Goal: Complete application form: Complete application form

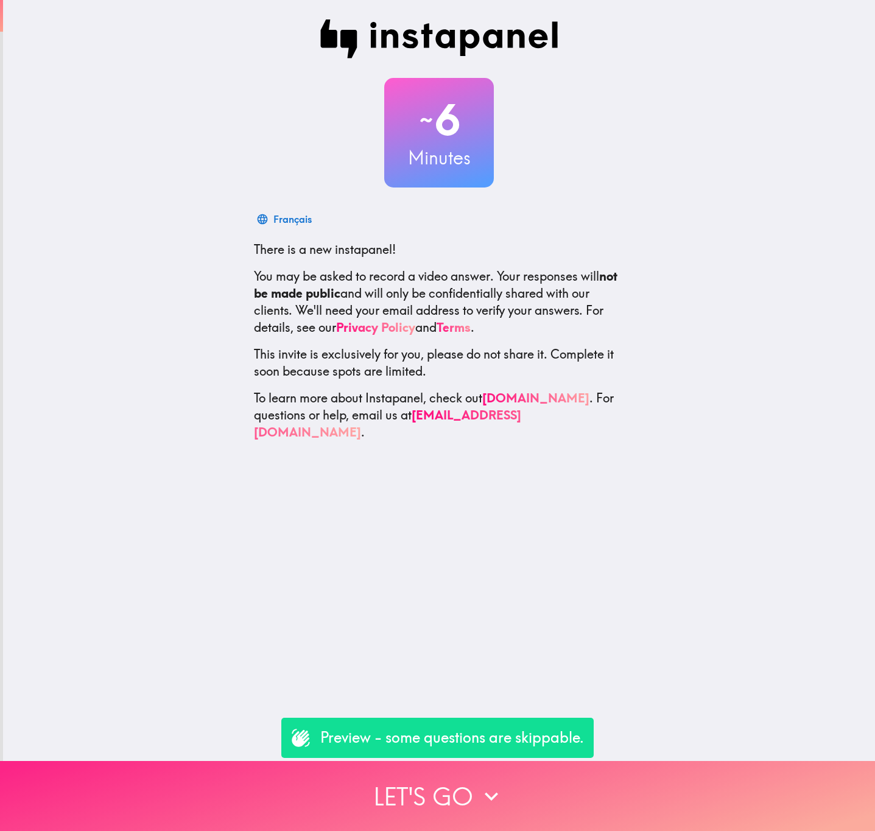
click at [737, 336] on button "Let's go" at bounding box center [437, 796] width 875 height 70
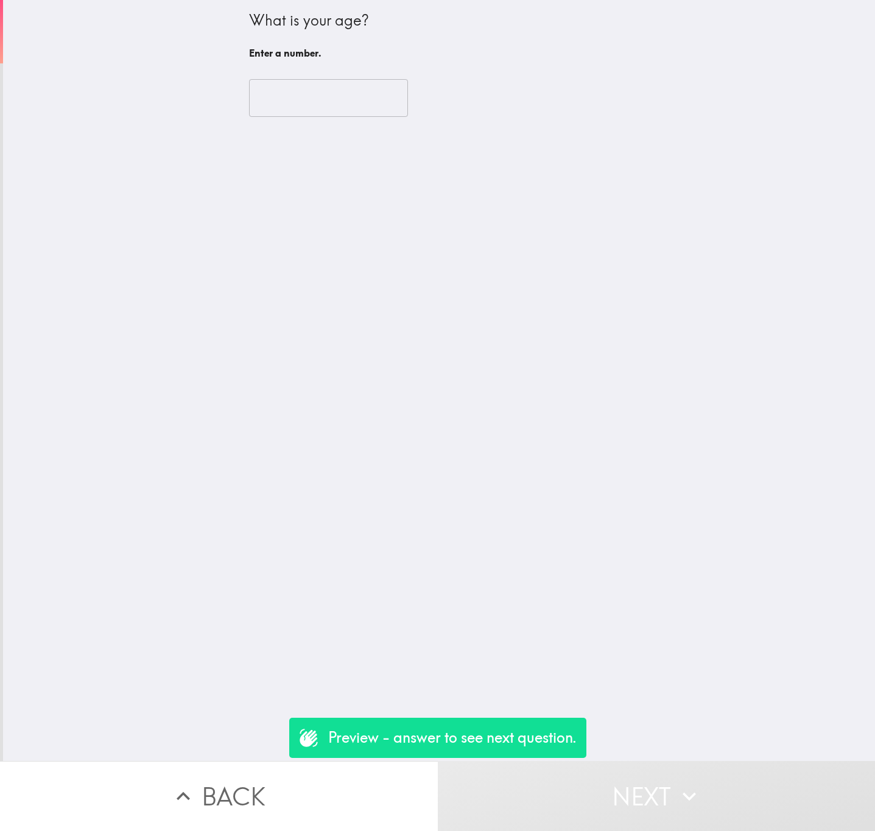
click at [335, 103] on input "number" at bounding box center [328, 98] width 159 height 38
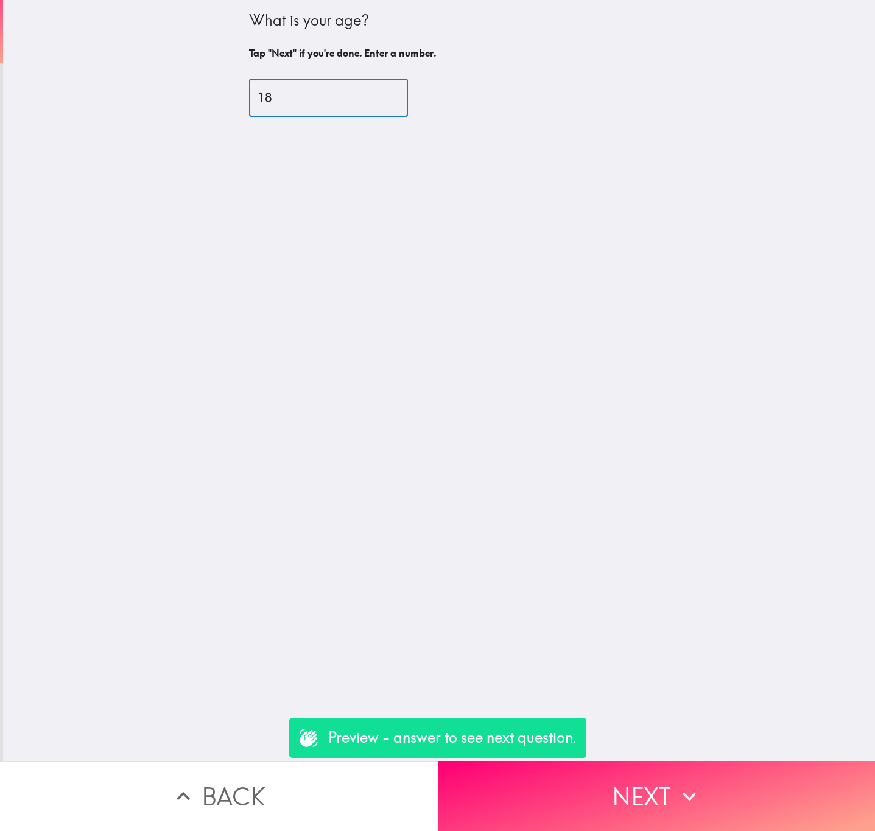
type input "18"
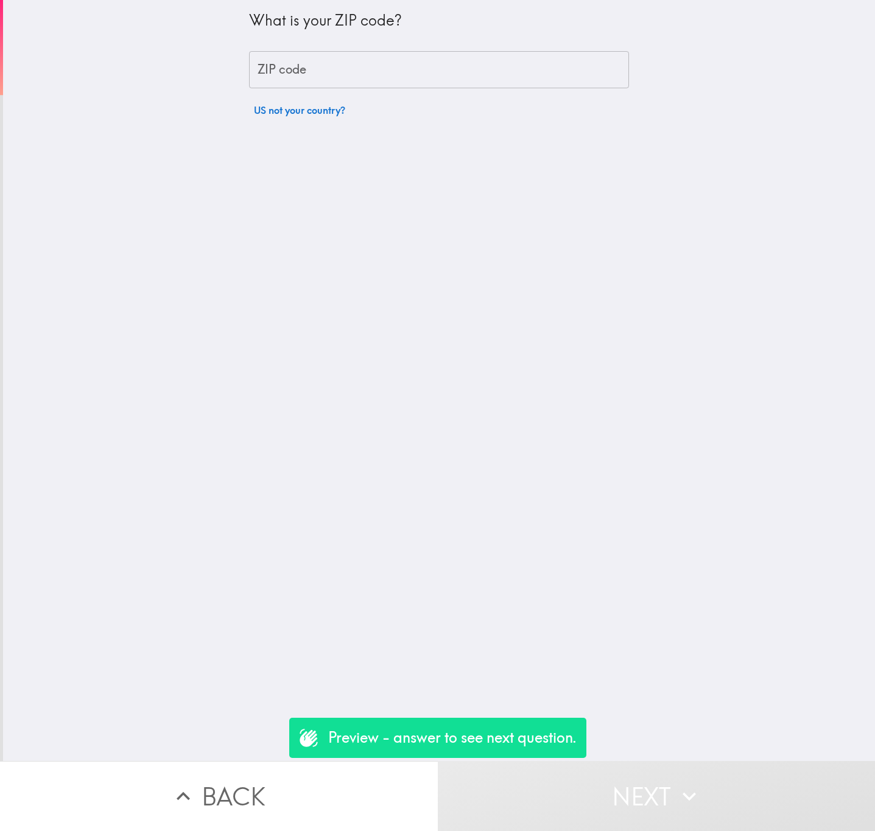
click at [532, 75] on input "ZIP code" at bounding box center [439, 70] width 380 height 38
type input "29710"
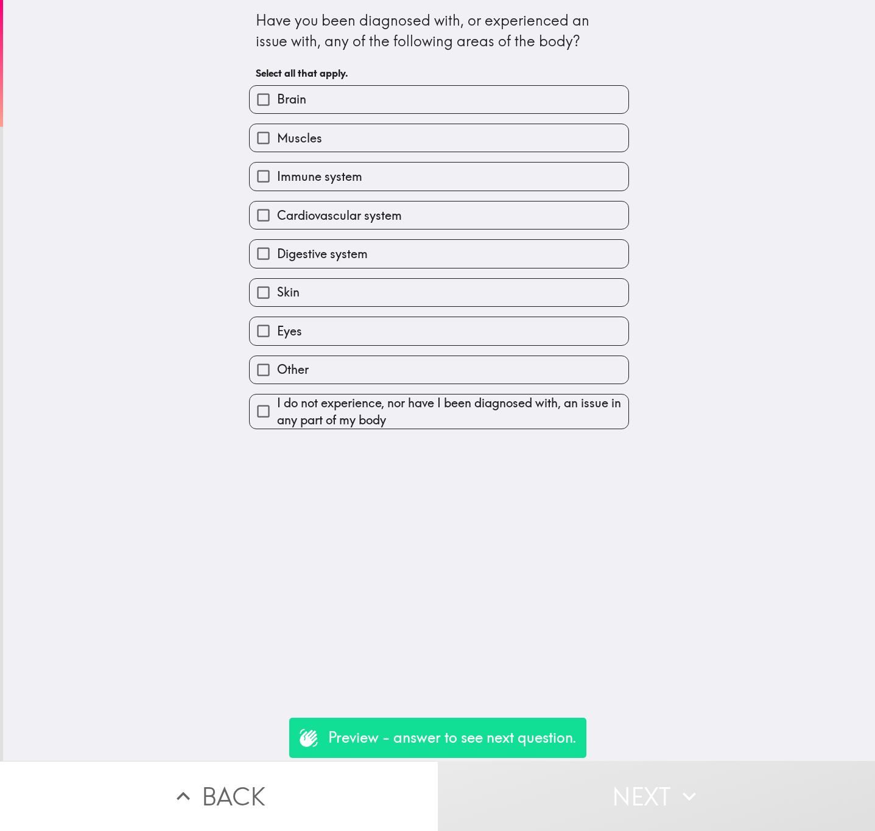
click at [510, 229] on label "Cardiovascular system" at bounding box center [439, 215] width 379 height 27
click at [277, 229] on input "Cardiovascular system" at bounding box center [263, 215] width 27 height 27
checkbox input "true"
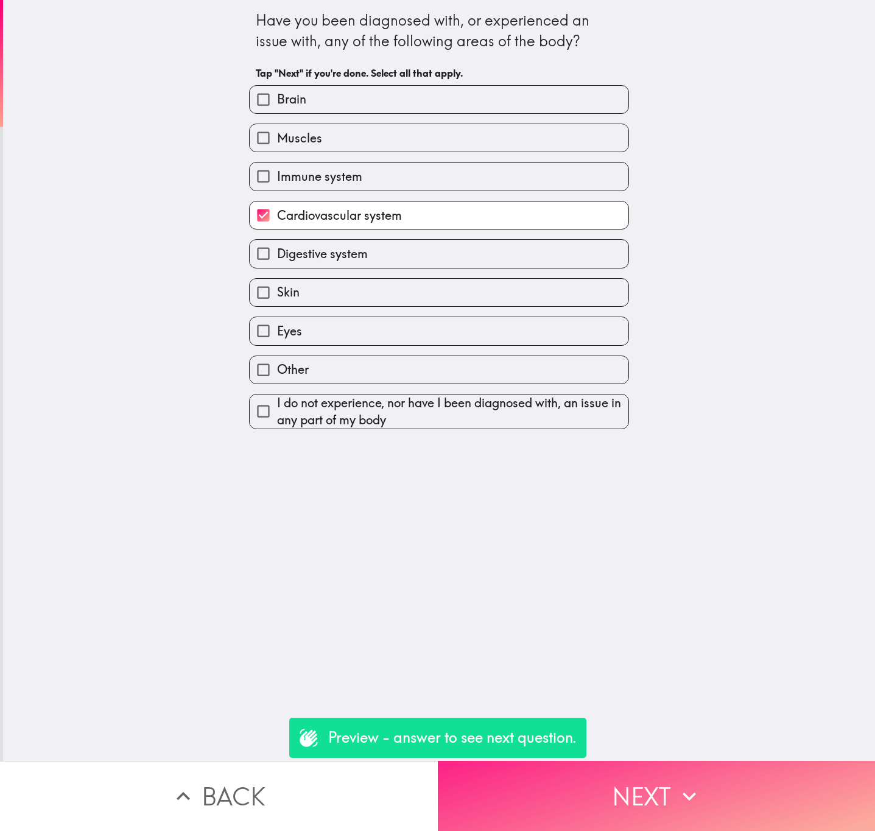
click at [759, 336] on button "Next" at bounding box center [657, 796] width 438 height 70
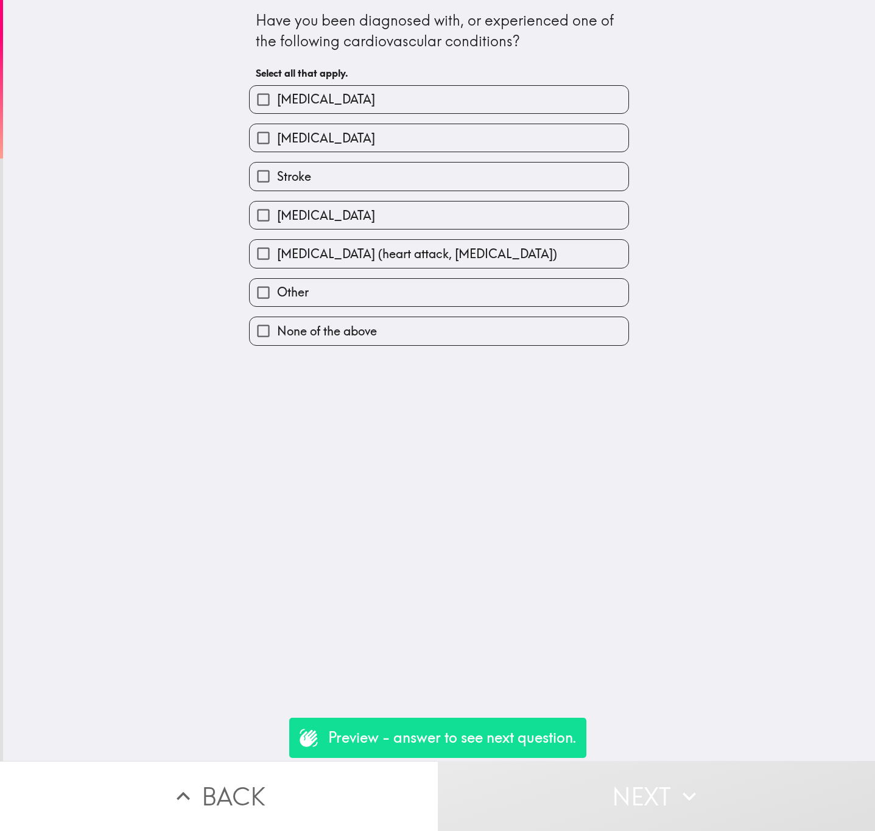
click at [366, 172] on label "Stroke" at bounding box center [439, 176] width 379 height 27
click at [277, 172] on input "Stroke" at bounding box center [263, 176] width 27 height 27
checkbox input "true"
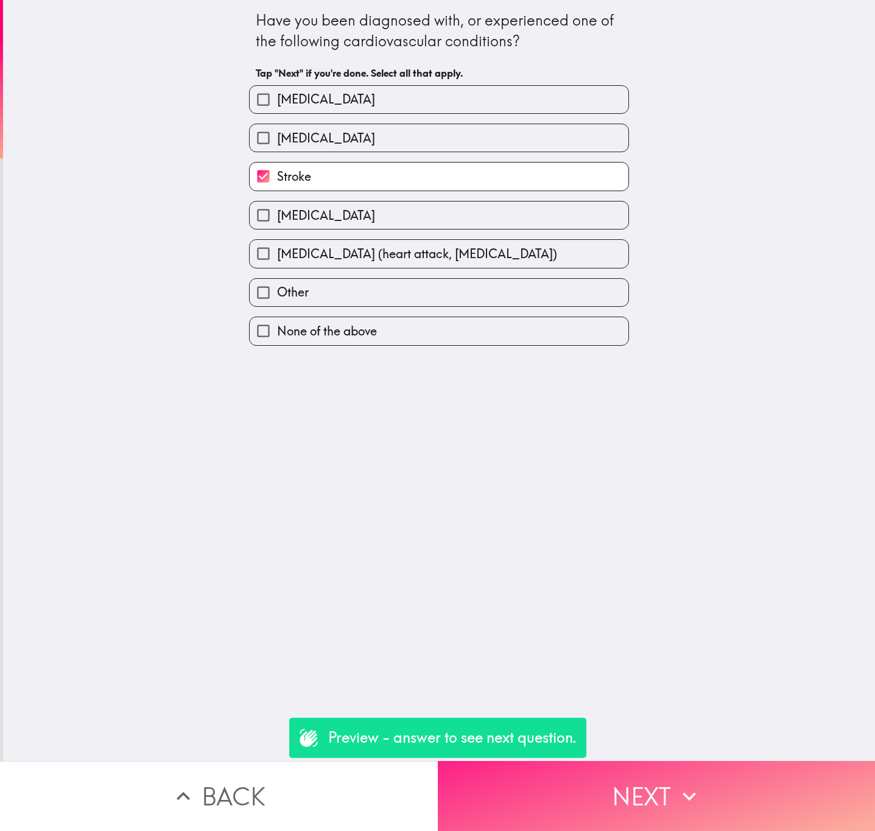
click at [676, 336] on icon "button" at bounding box center [689, 796] width 27 height 27
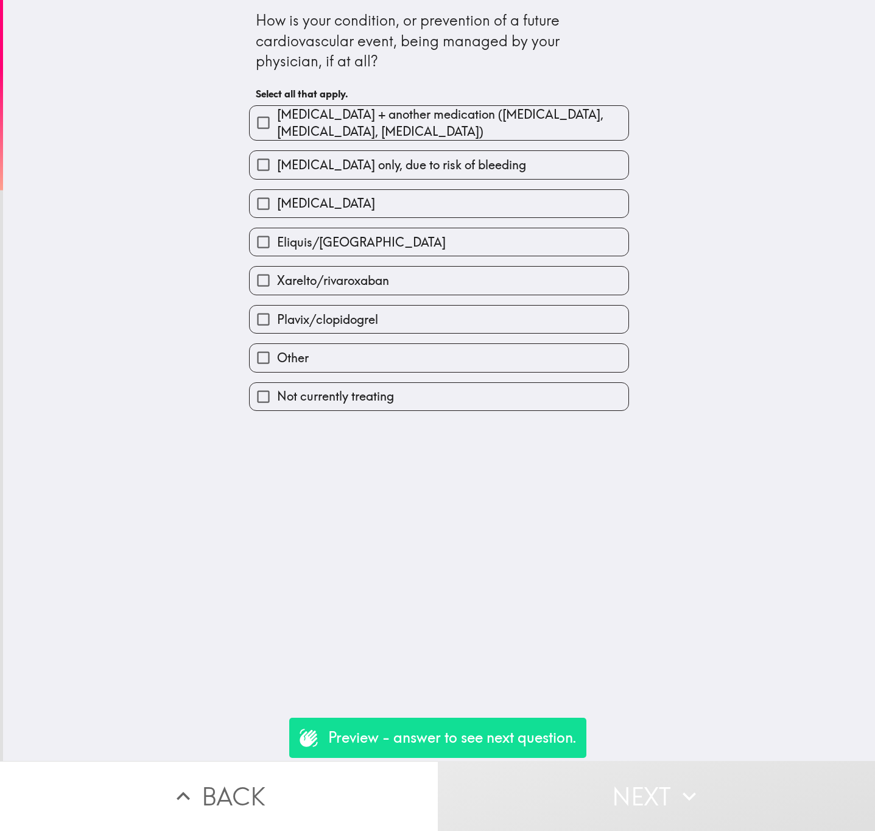
click at [395, 160] on span "[MEDICAL_DATA] only, due to risk of bleeding" at bounding box center [401, 164] width 249 height 17
click at [277, 160] on input "[MEDICAL_DATA] only, due to risk of bleeding" at bounding box center [263, 164] width 27 height 27
checkbox input "true"
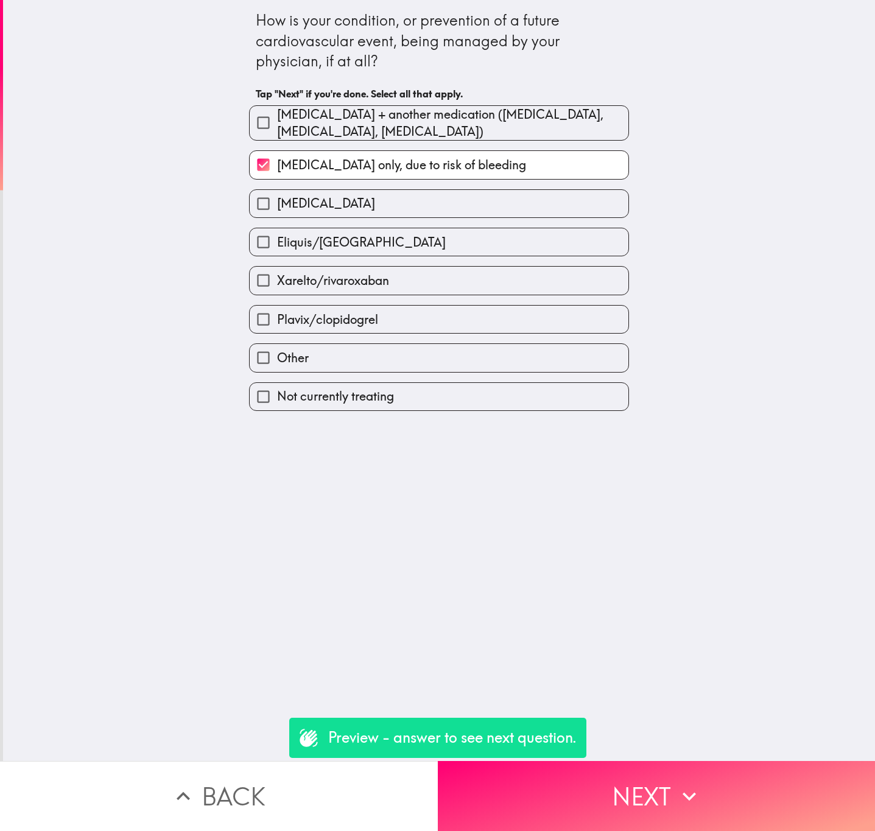
click at [441, 121] on span "[MEDICAL_DATA] + another medication ([MEDICAL_DATA], [MEDICAL_DATA], [MEDICAL_D…" at bounding box center [452, 123] width 351 height 34
click at [277, 121] on input "[MEDICAL_DATA] + another medication ([MEDICAL_DATA], [MEDICAL_DATA], [MEDICAL_D…" at bounding box center [263, 122] width 27 height 27
checkbox input "true"
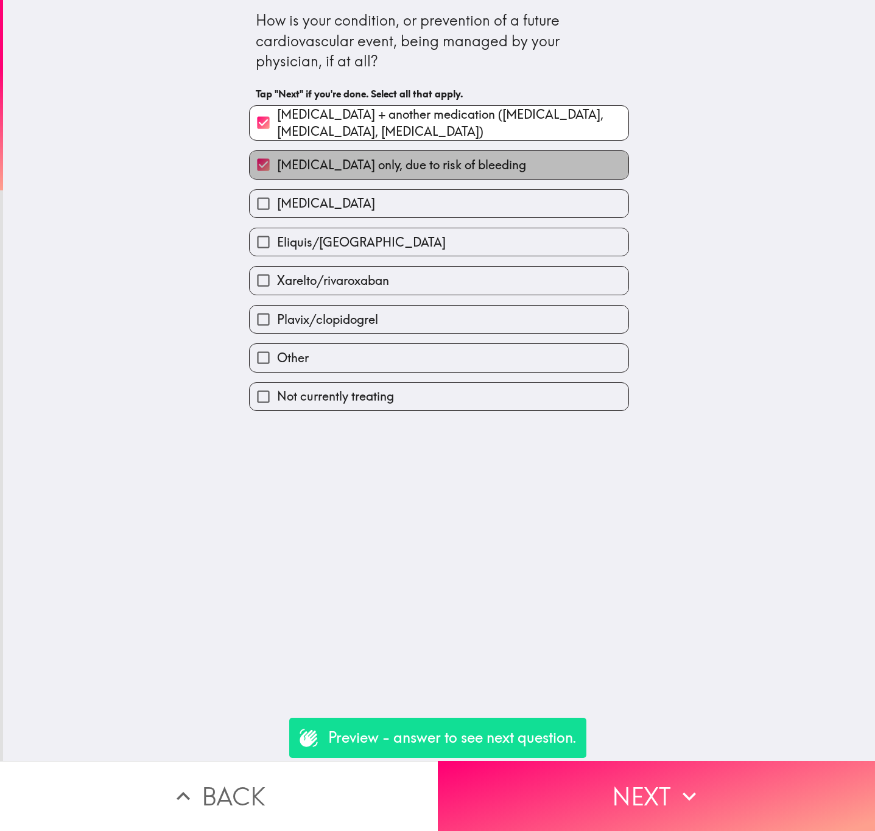
click at [437, 164] on span "[MEDICAL_DATA] only, due to risk of bleeding" at bounding box center [401, 164] width 249 height 17
click at [277, 164] on input "[MEDICAL_DATA] only, due to risk of bleeding" at bounding box center [263, 164] width 27 height 27
checkbox input "false"
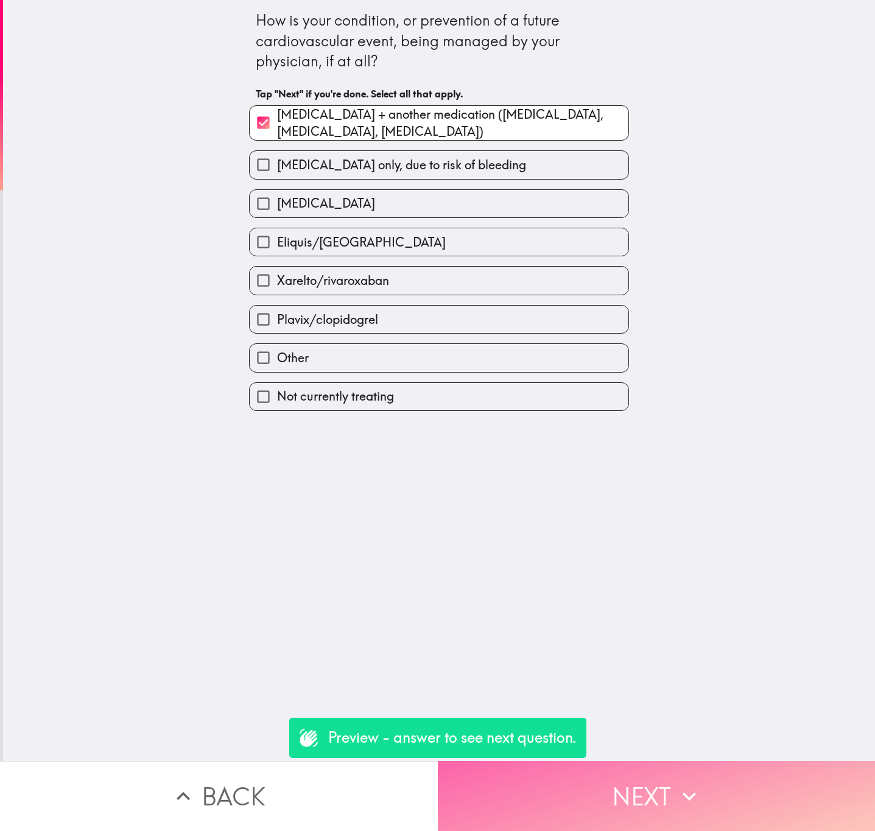
click at [704, 336] on button "Next" at bounding box center [657, 796] width 438 height 70
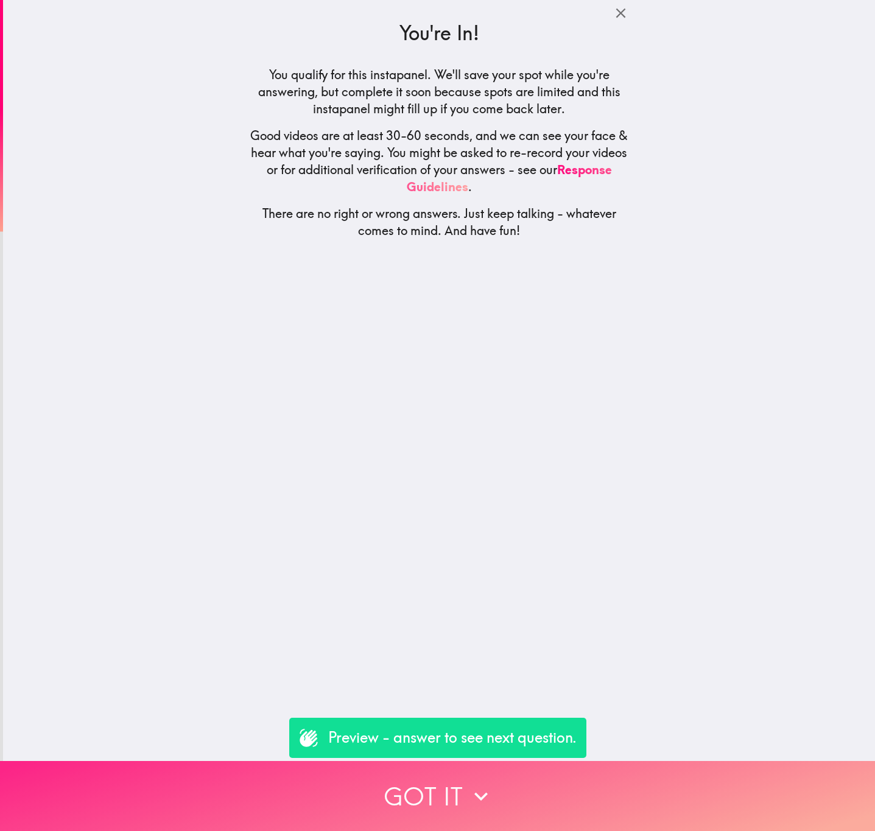
click at [678, 336] on button "Got it" at bounding box center [437, 796] width 875 height 70
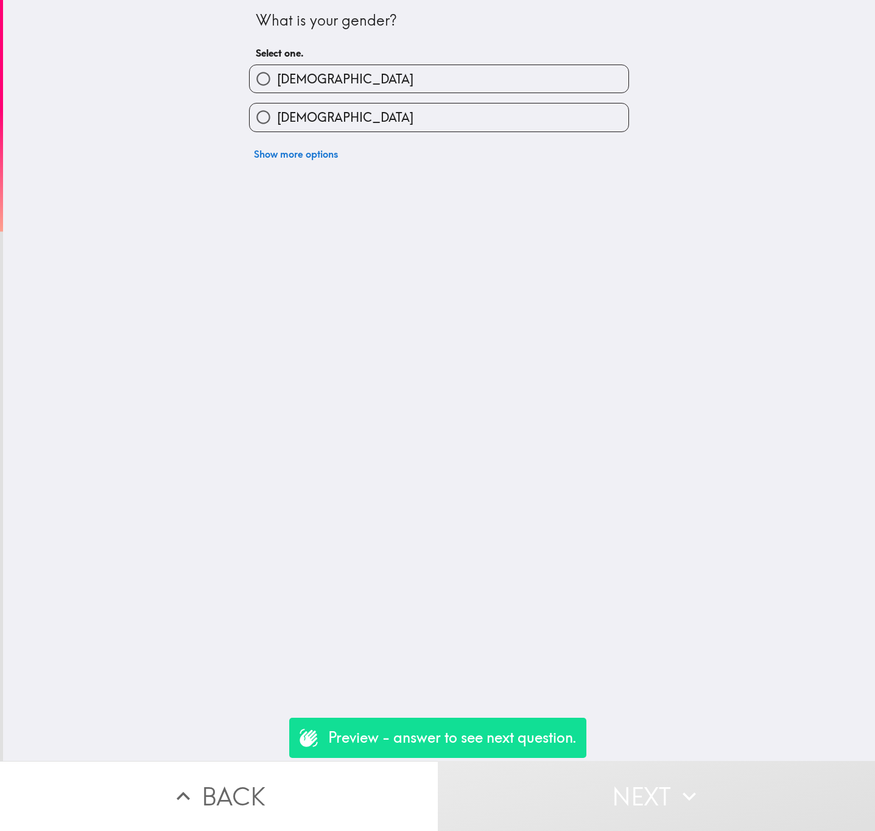
click at [343, 77] on label "[DEMOGRAPHIC_DATA]" at bounding box center [439, 78] width 379 height 27
click at [277, 77] on input "[DEMOGRAPHIC_DATA]" at bounding box center [263, 78] width 27 height 27
radio input "true"
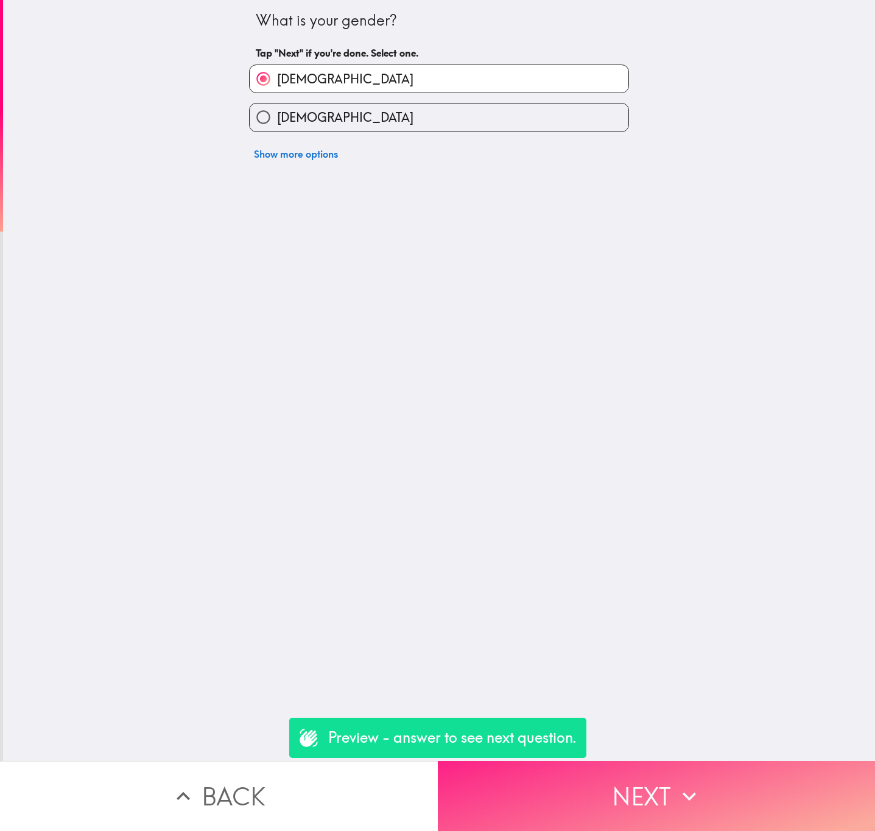
click at [652, 336] on button "Next" at bounding box center [657, 796] width 438 height 70
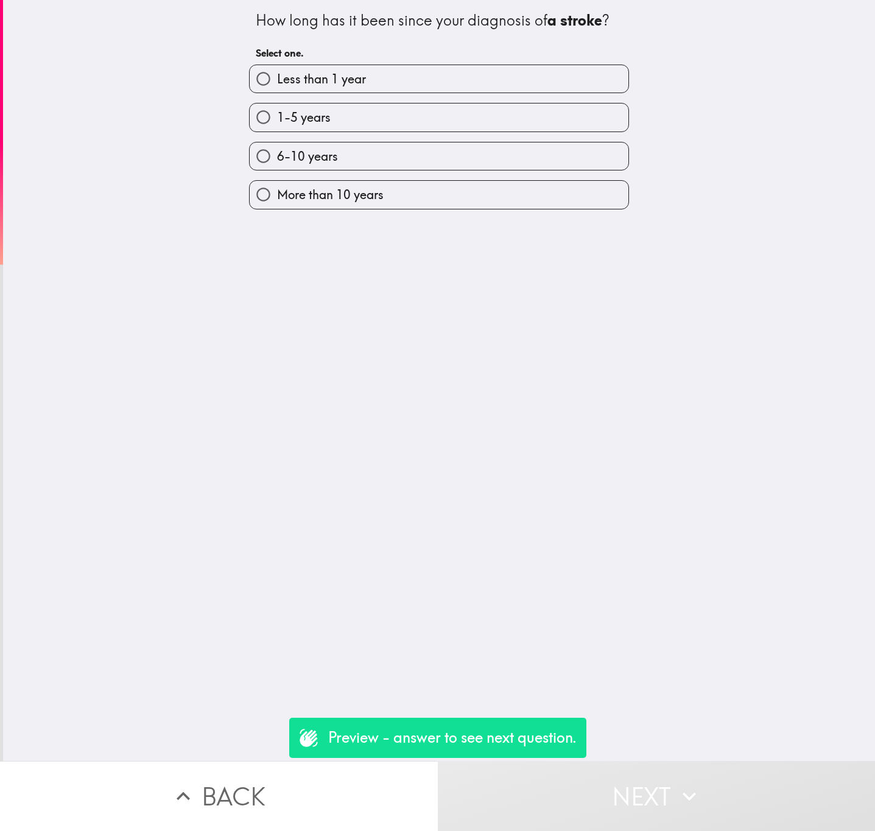
click at [426, 81] on label "Less than 1 year" at bounding box center [439, 78] width 379 height 27
click at [277, 81] on input "Less than 1 year" at bounding box center [263, 78] width 27 height 27
radio input "true"
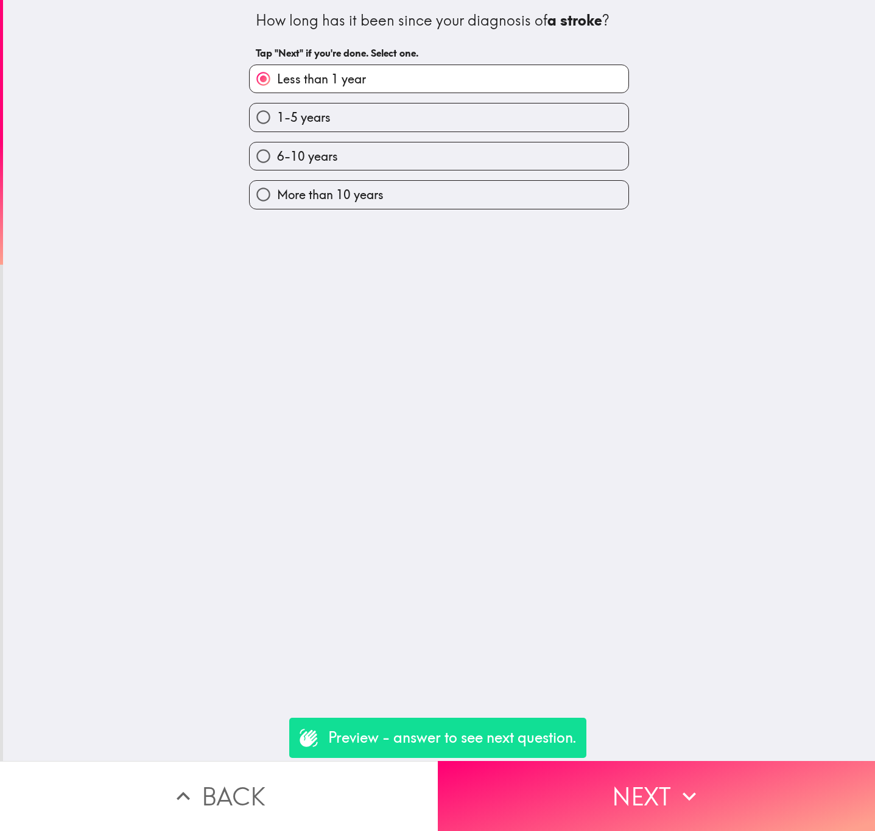
click at [360, 336] on button "Back" at bounding box center [219, 796] width 438 height 70
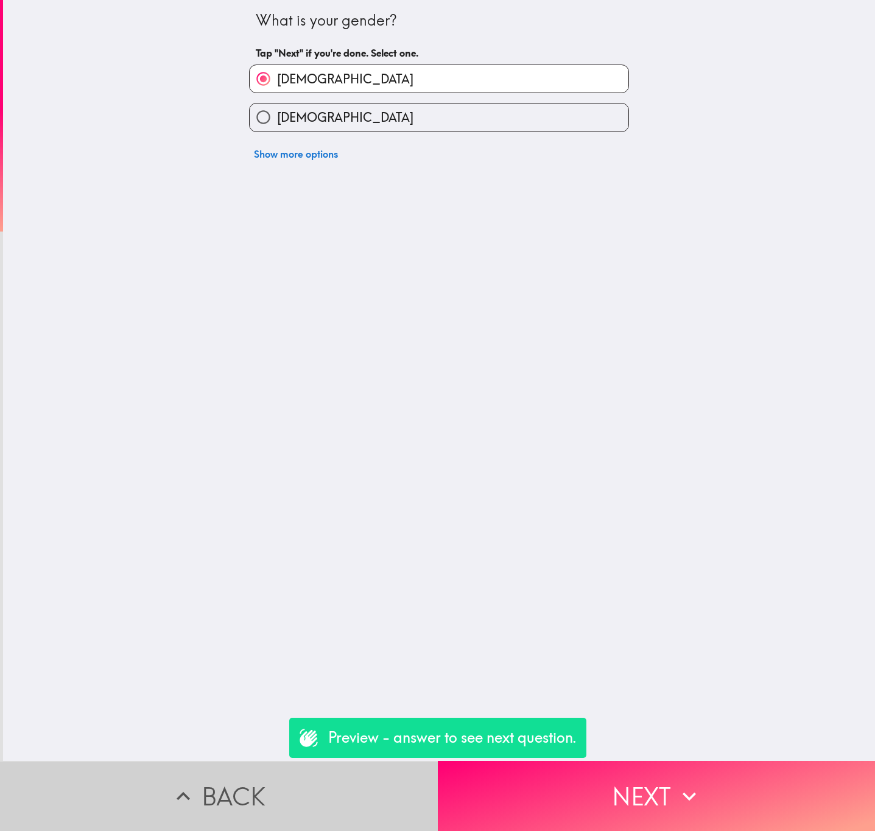
click at [359, 336] on button "Back" at bounding box center [219, 796] width 438 height 70
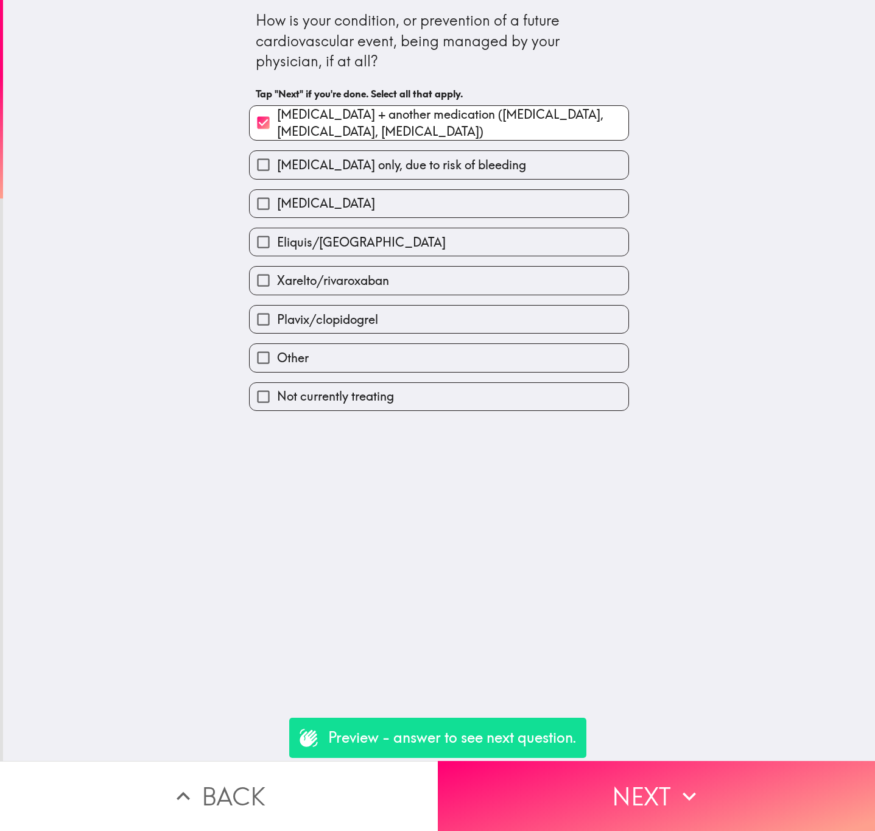
click at [353, 336] on button "Back" at bounding box center [219, 796] width 438 height 70
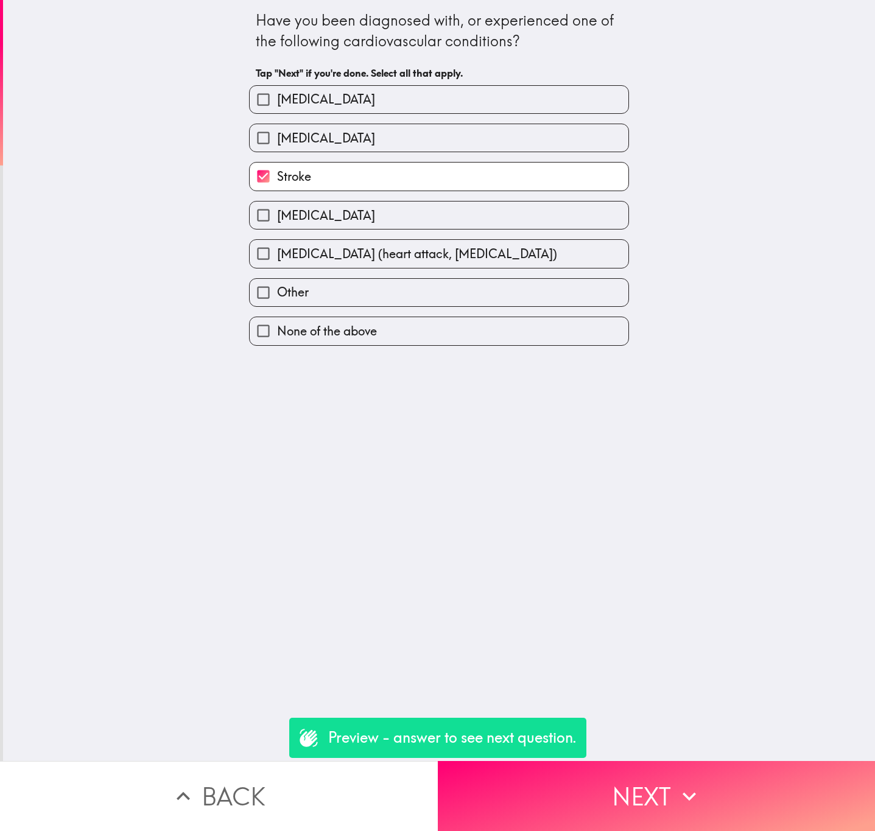
click at [415, 223] on label "[MEDICAL_DATA]" at bounding box center [439, 215] width 379 height 27
click at [277, 223] on input "[MEDICAL_DATA]" at bounding box center [263, 215] width 27 height 27
checkbox input "true"
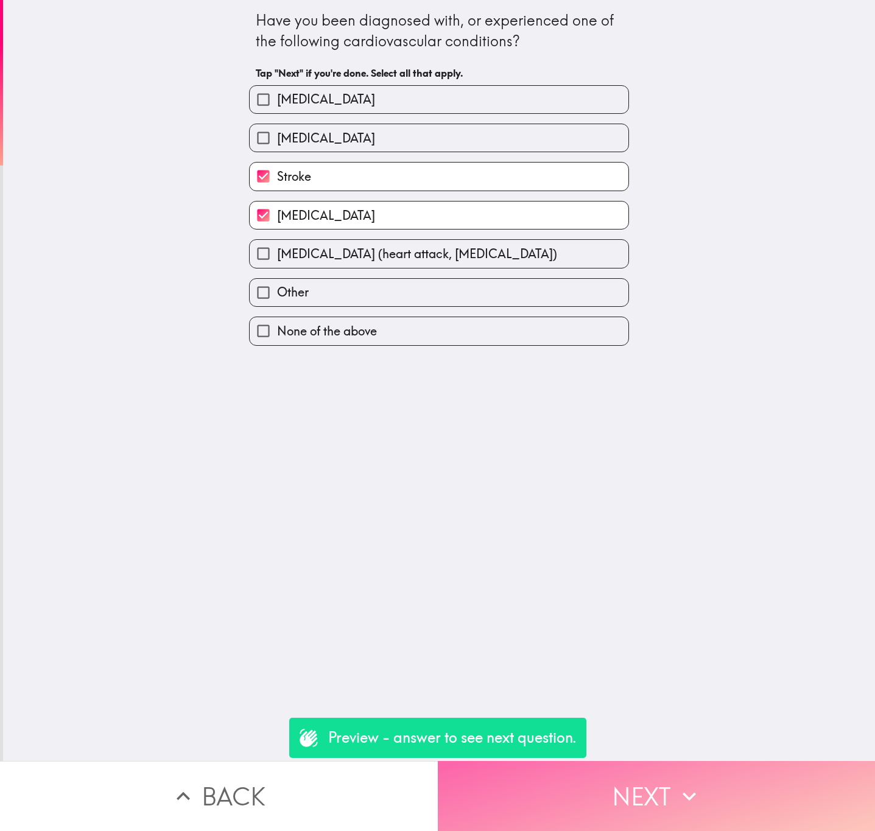
click at [661, 336] on button "Next" at bounding box center [657, 796] width 438 height 70
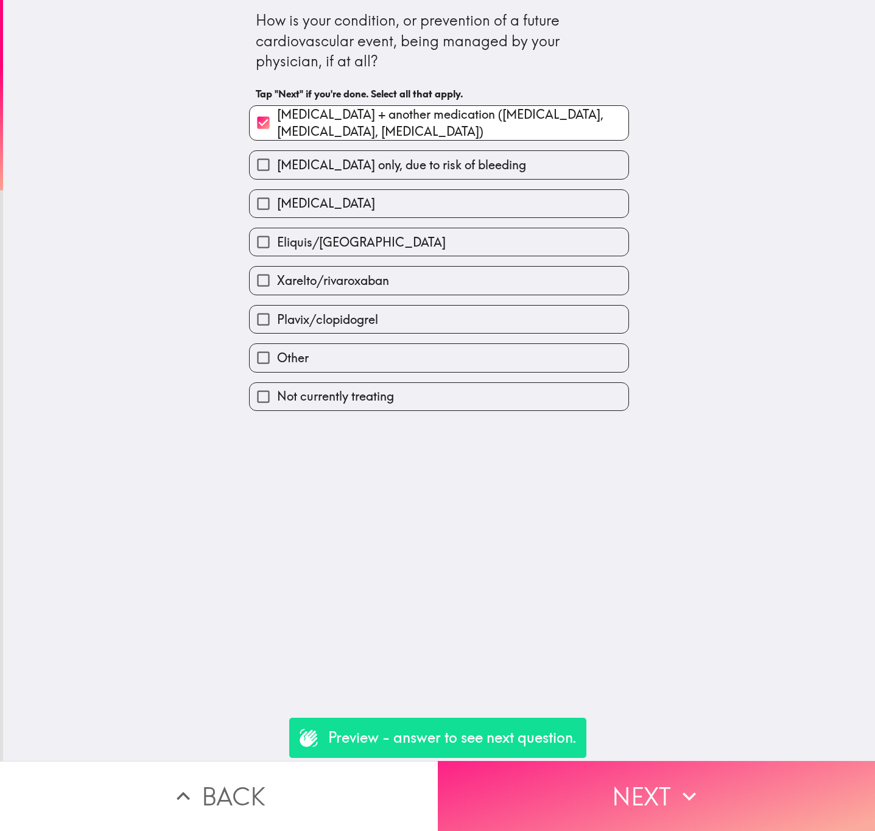
click at [661, 336] on button "Next" at bounding box center [657, 796] width 438 height 70
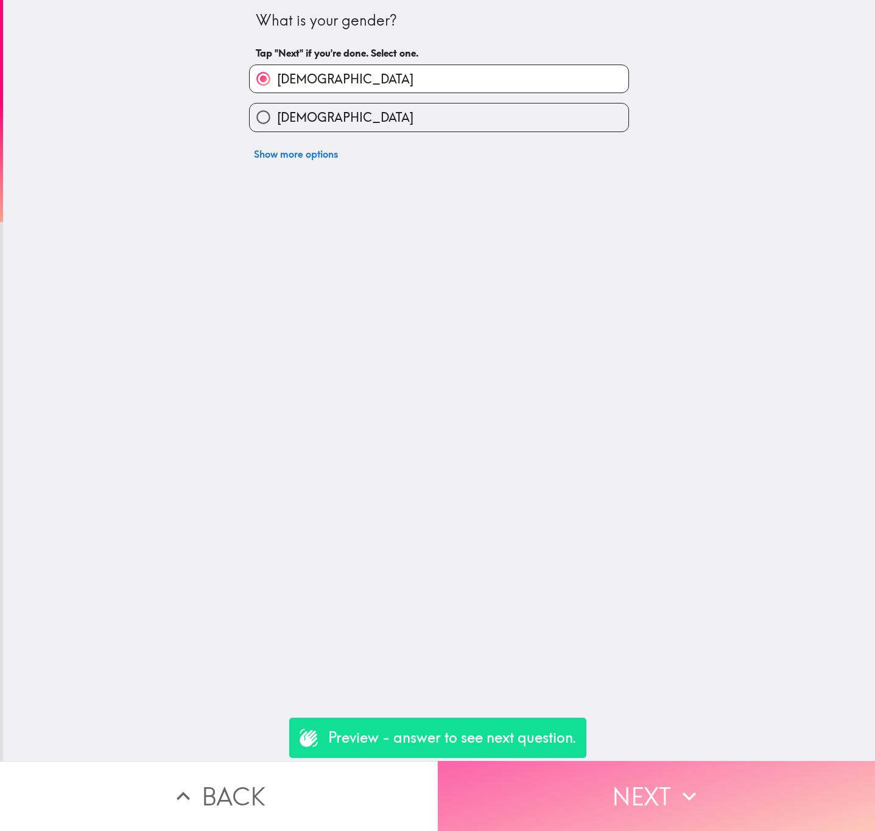
click at [661, 336] on button "Next" at bounding box center [657, 796] width 438 height 70
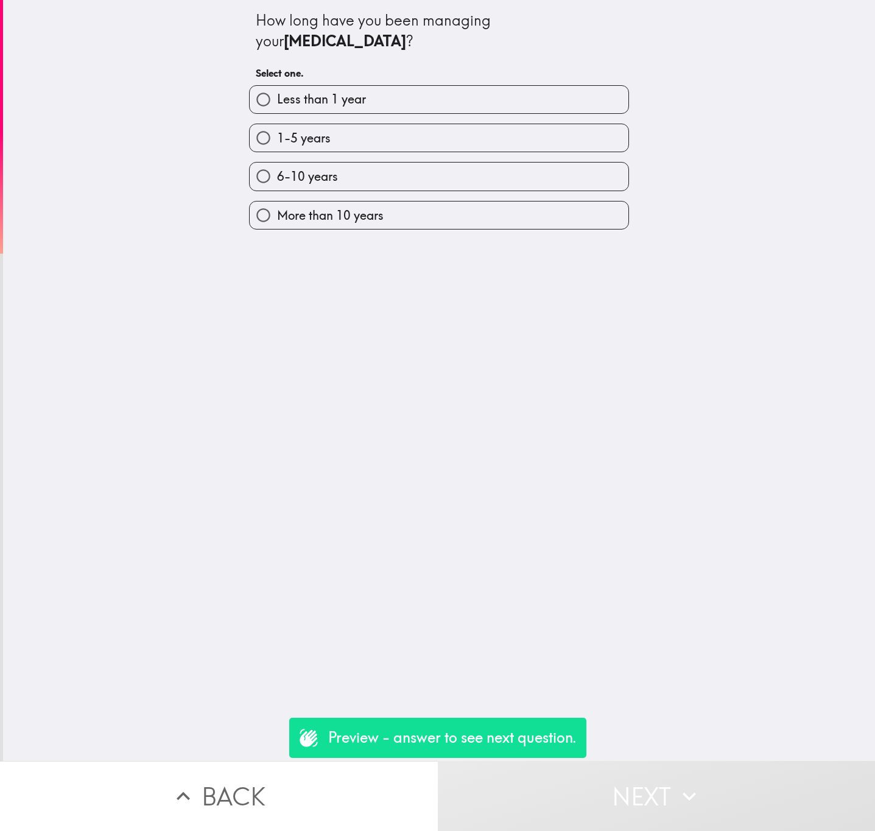
click at [354, 336] on div "Preview - answer to see next question." at bounding box center [437, 738] width 297 height 40
click at [318, 336] on button "Back" at bounding box center [219, 796] width 438 height 70
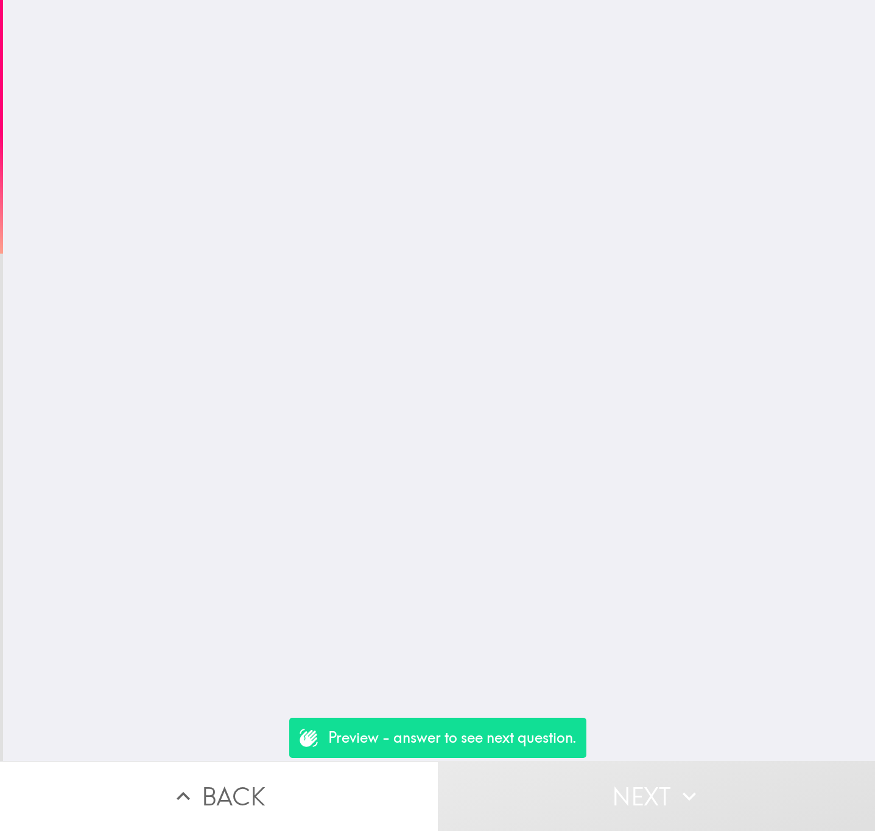
click at [318, 336] on button "Back" at bounding box center [219, 796] width 438 height 70
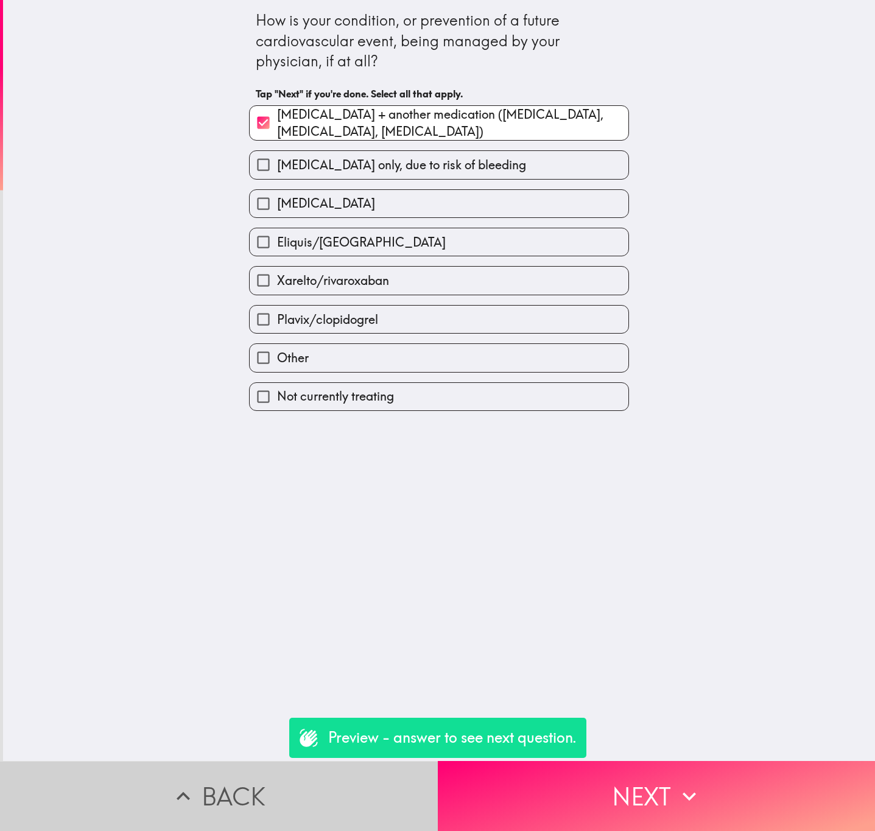
click at [320, 336] on button "Back" at bounding box center [219, 796] width 438 height 70
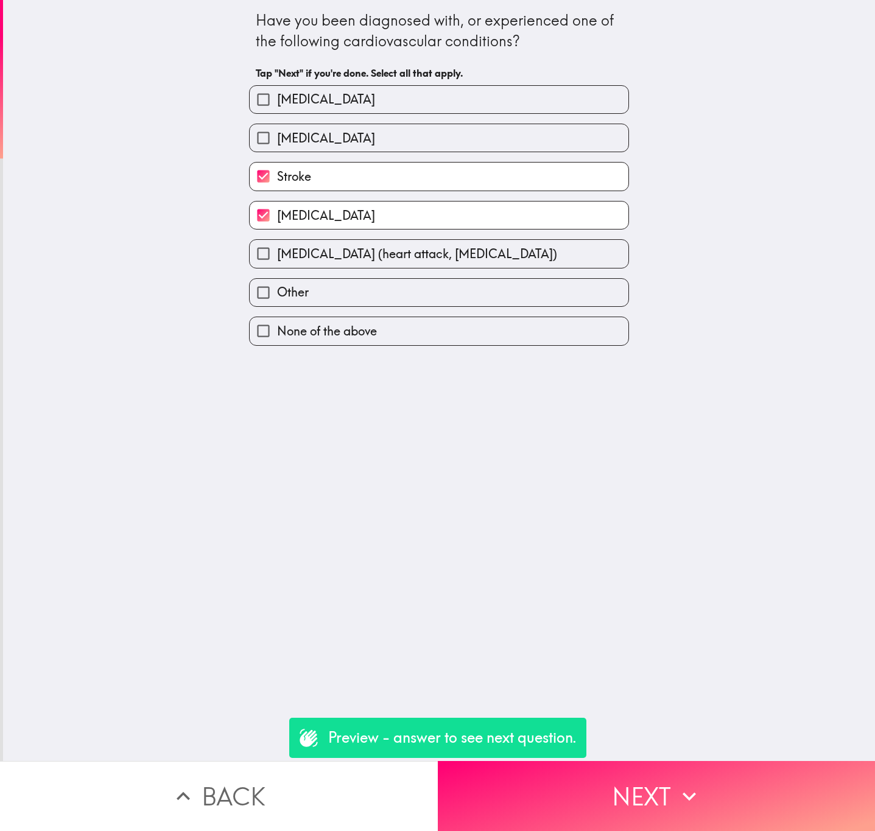
click at [415, 90] on label "[MEDICAL_DATA]" at bounding box center [439, 99] width 379 height 27
click at [277, 90] on input "[MEDICAL_DATA]" at bounding box center [263, 99] width 27 height 27
checkbox input "true"
click at [463, 243] on label "[MEDICAL_DATA] (heart attack, [MEDICAL_DATA])" at bounding box center [439, 253] width 379 height 27
click at [277, 243] on input "[MEDICAL_DATA] (heart attack, [MEDICAL_DATA])" at bounding box center [263, 253] width 27 height 27
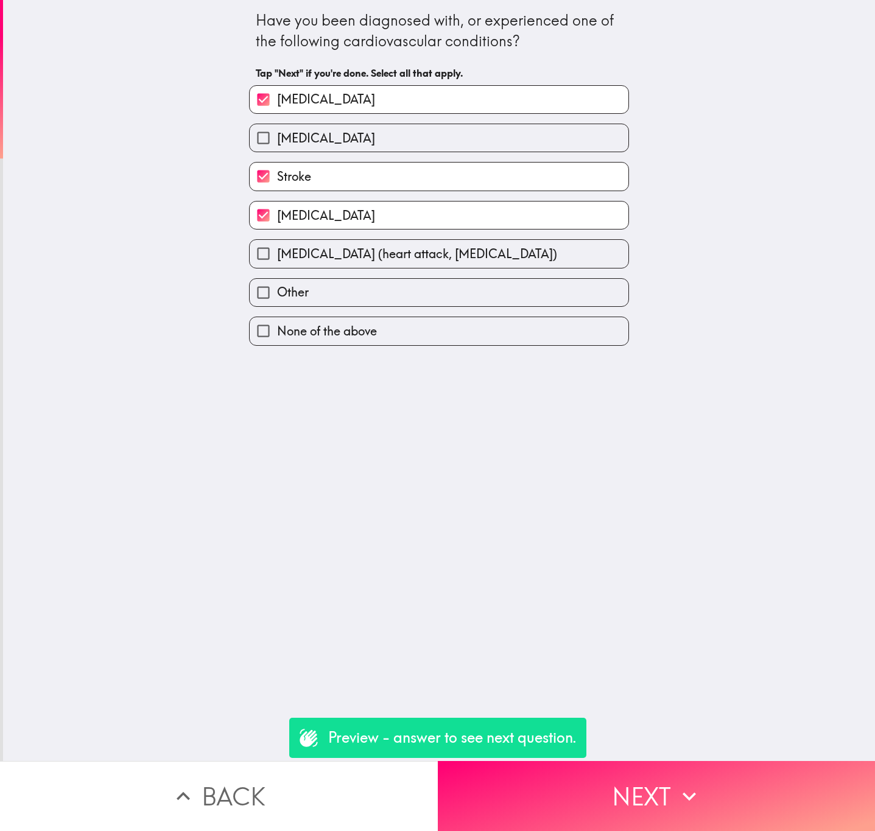
checkbox input "true"
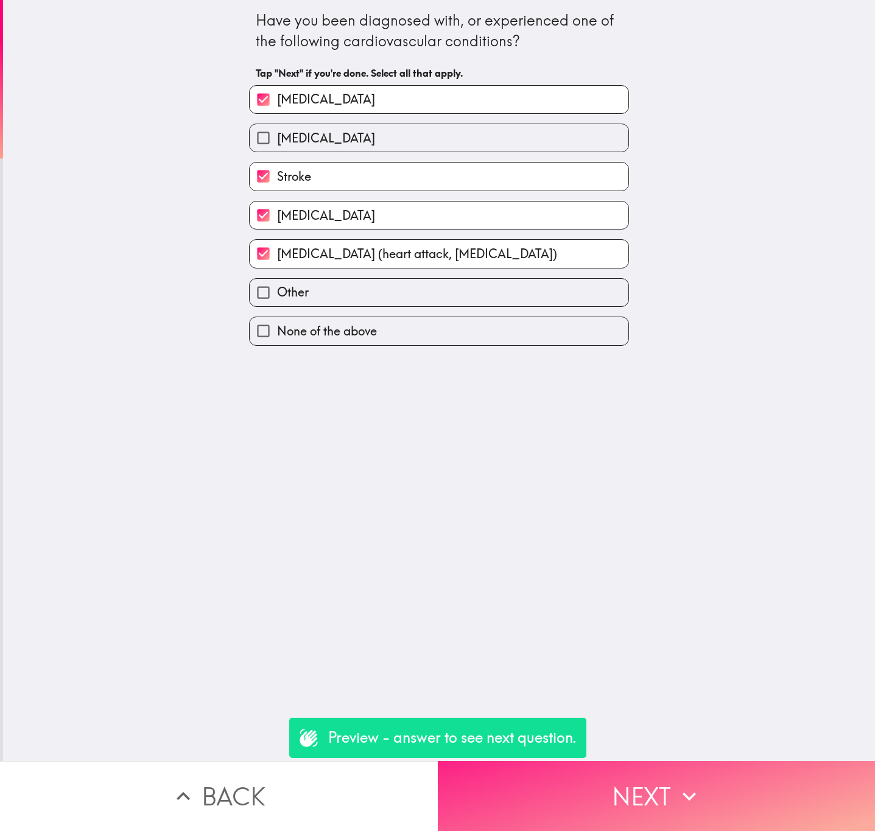
click at [692, 336] on button "Next" at bounding box center [657, 796] width 438 height 70
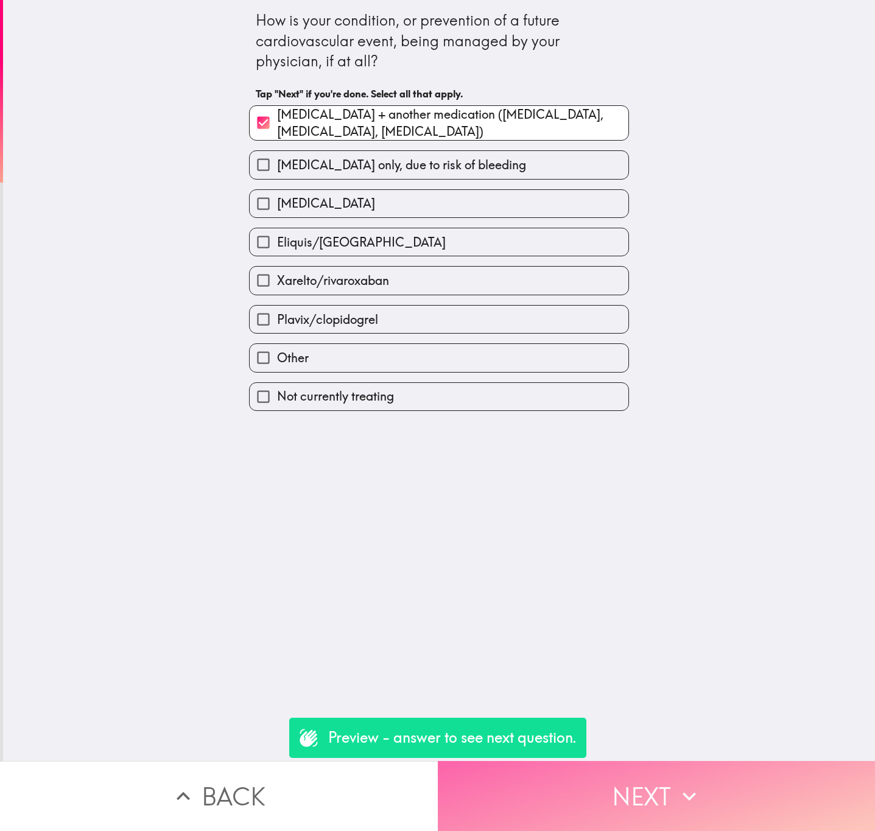
click at [692, 336] on button "Next" at bounding box center [657, 796] width 438 height 70
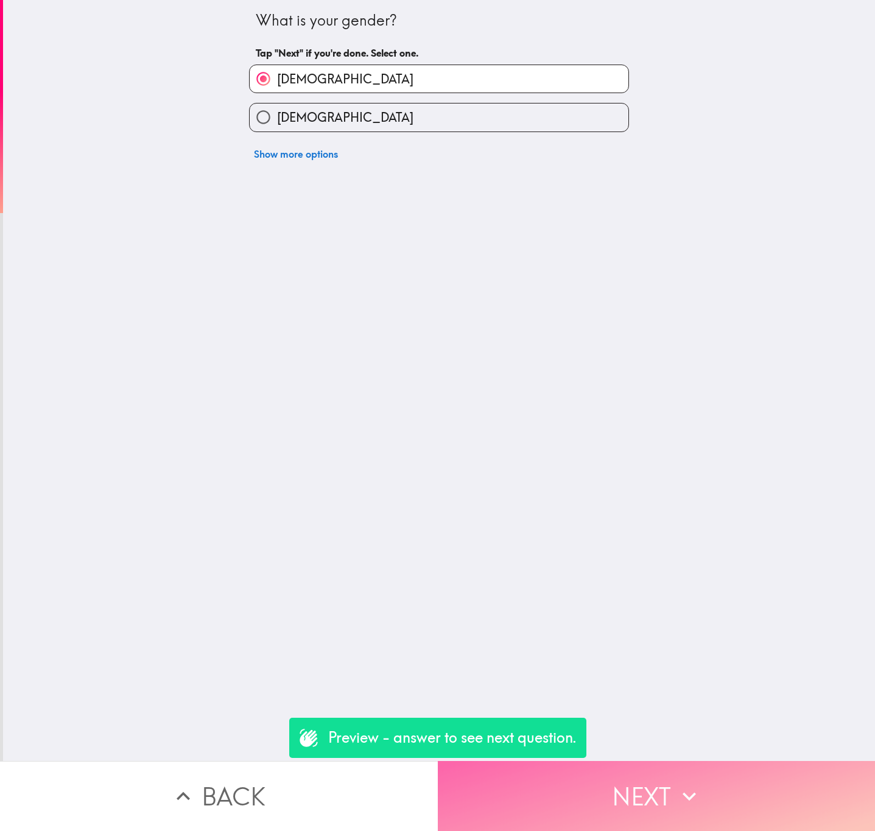
click at [692, 336] on button "Next" at bounding box center [657, 796] width 438 height 70
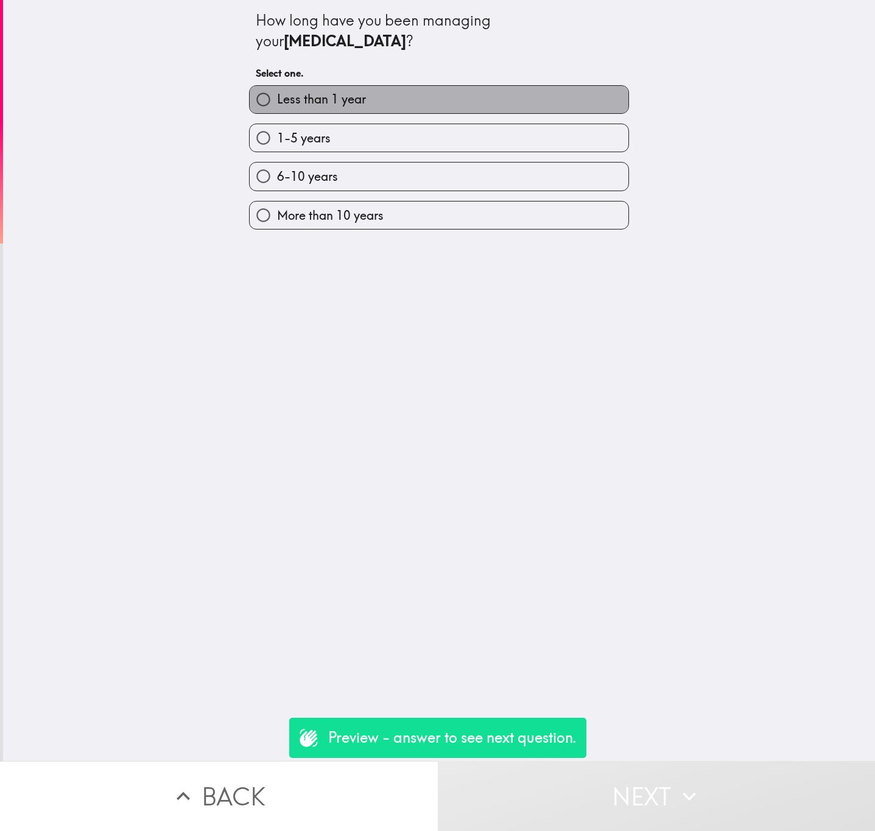
click at [514, 106] on label "Less than 1 year" at bounding box center [439, 99] width 379 height 27
click at [277, 106] on input "Less than 1 year" at bounding box center [263, 99] width 27 height 27
radio input "true"
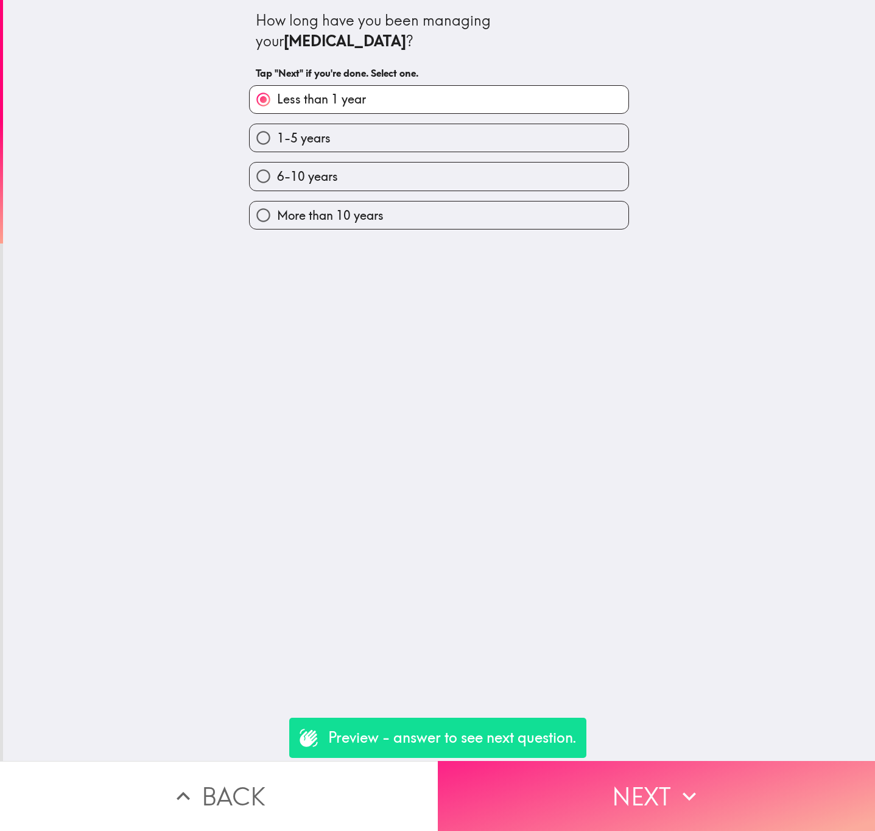
click at [672, 336] on button "Next" at bounding box center [657, 796] width 438 height 70
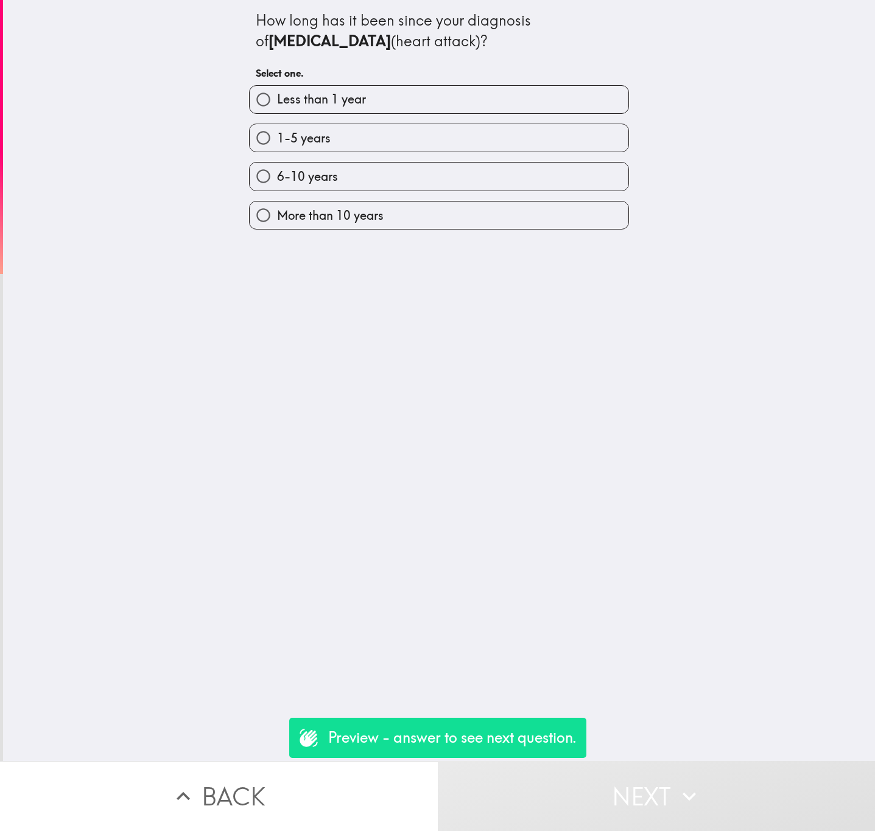
click at [479, 121] on div "1-5 years" at bounding box center [434, 133] width 390 height 38
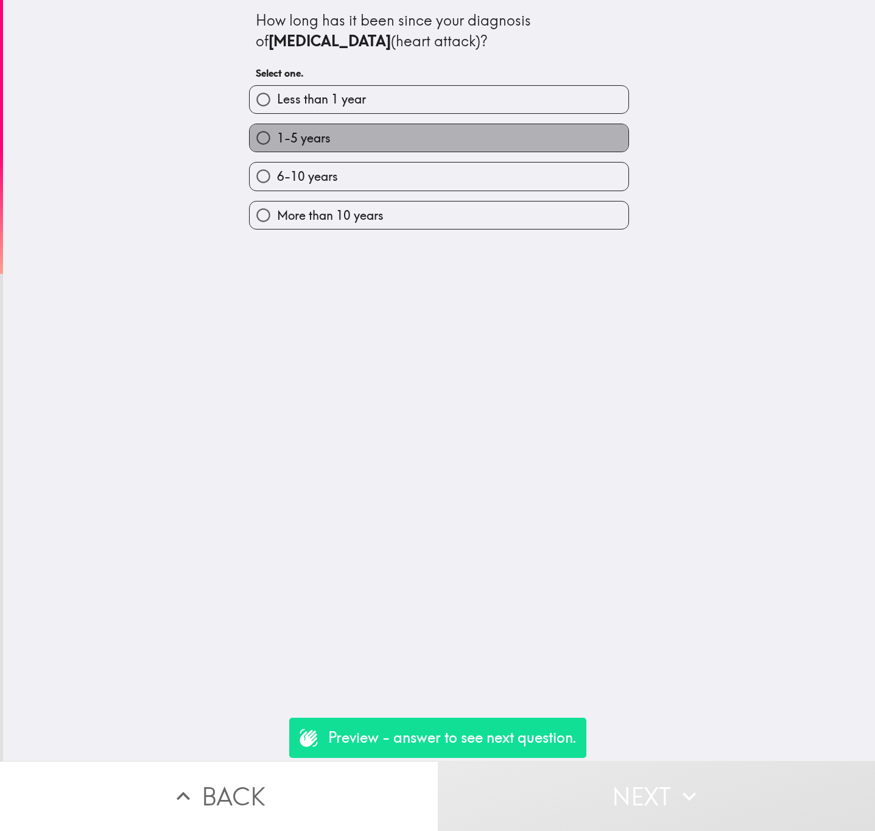
click at [511, 139] on label "1-5 years" at bounding box center [439, 137] width 379 height 27
click at [277, 139] on input "1-5 years" at bounding box center [263, 137] width 27 height 27
radio input "true"
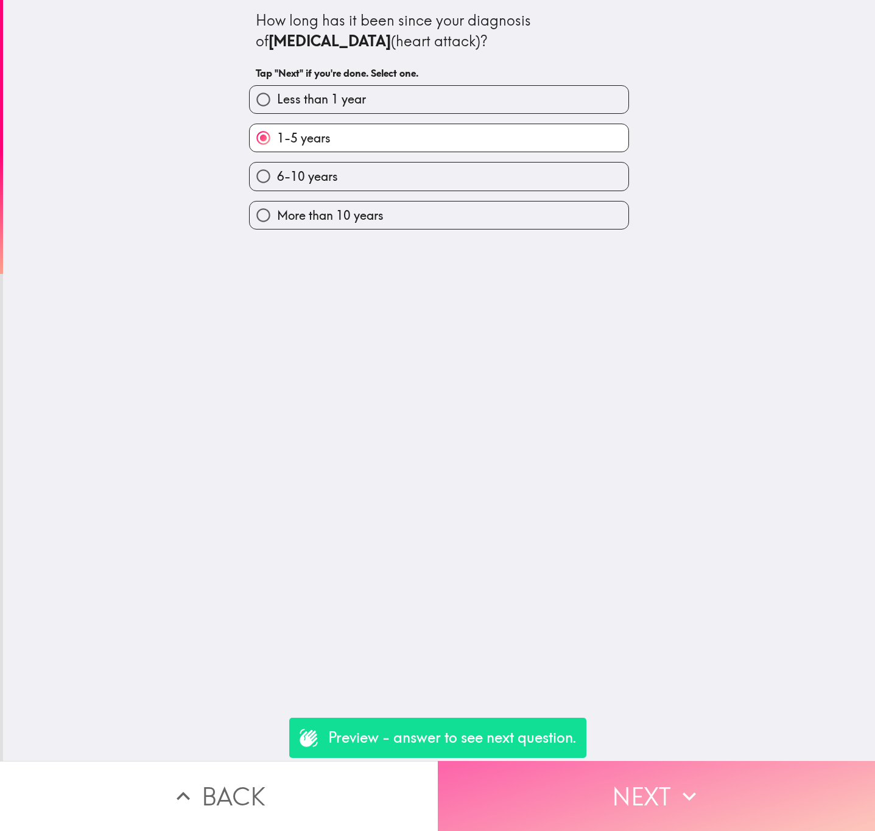
click at [725, 336] on button "Next" at bounding box center [657, 796] width 438 height 70
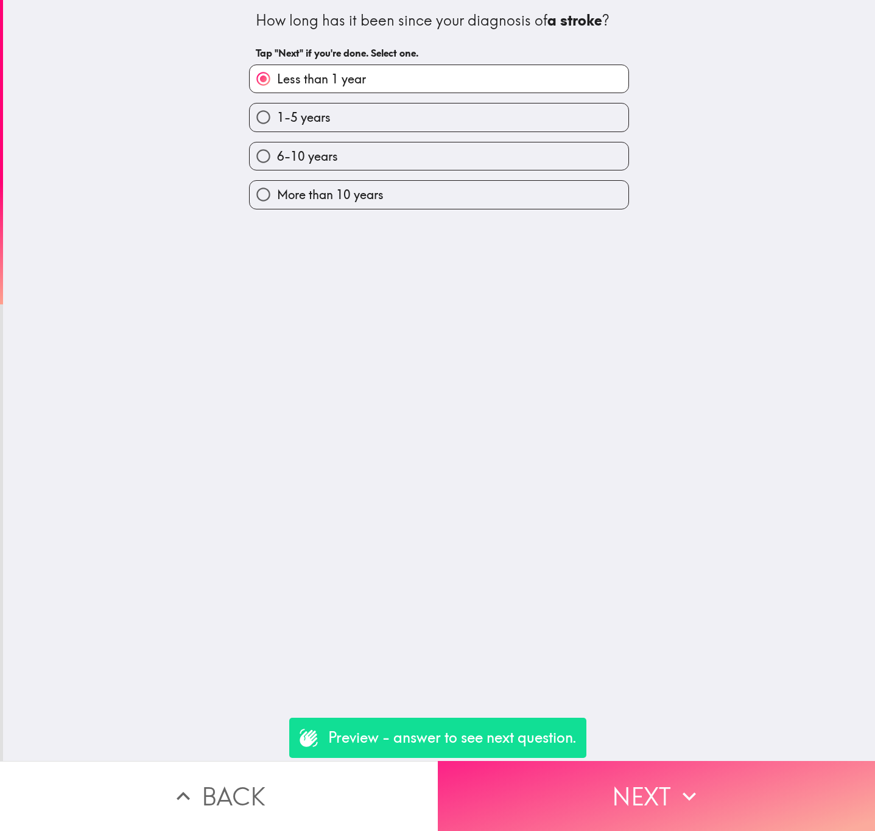
click at [751, 336] on button "Next" at bounding box center [657, 796] width 438 height 70
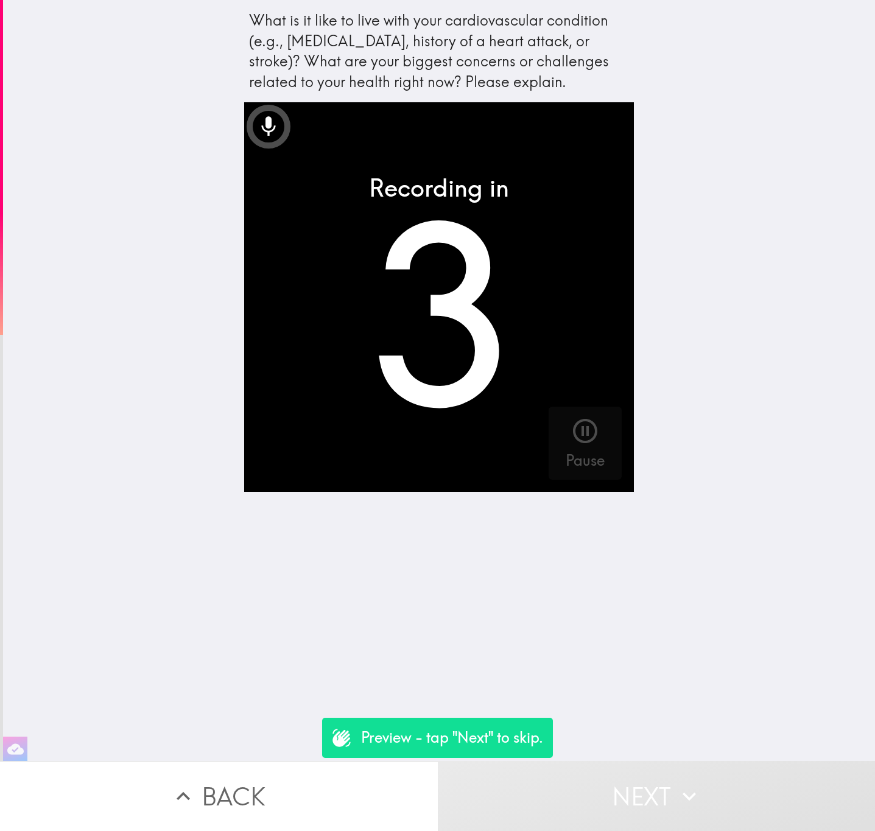
click at [717, 336] on button "Next" at bounding box center [657, 796] width 438 height 70
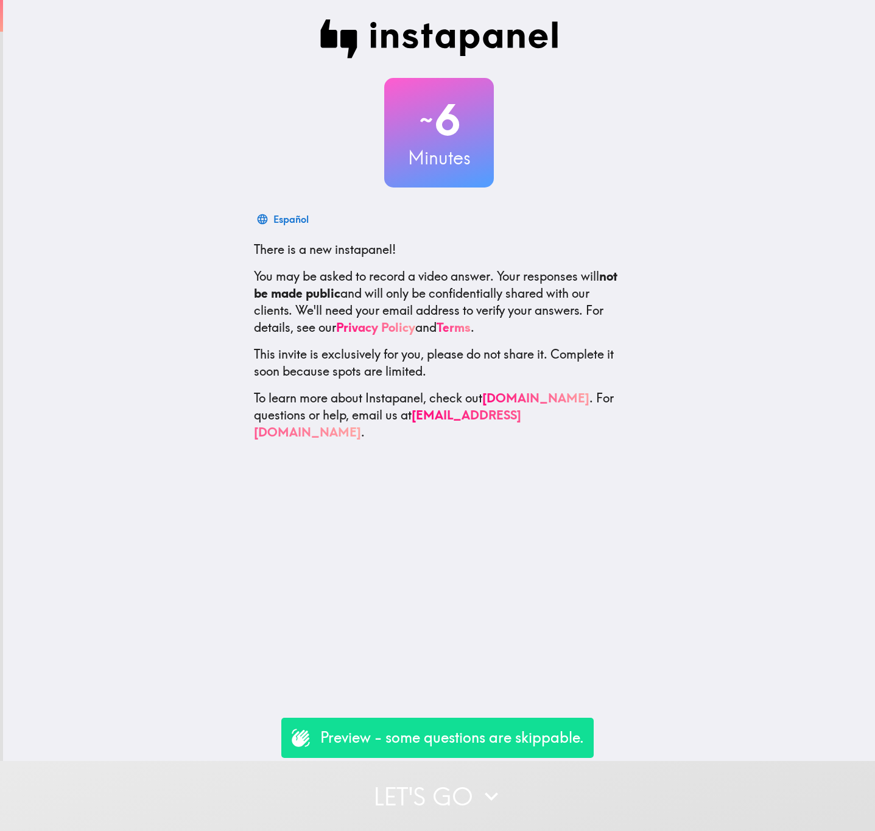
click at [588, 762] on button "Let's go" at bounding box center [437, 796] width 875 height 70
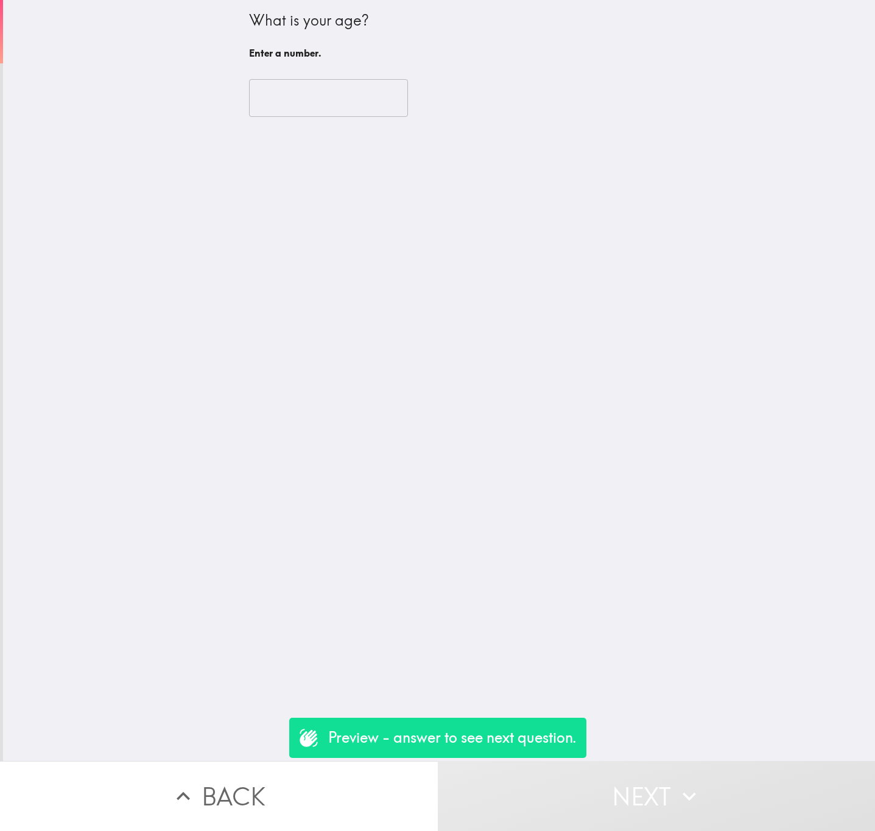
click at [342, 103] on input "number" at bounding box center [328, 98] width 159 height 38
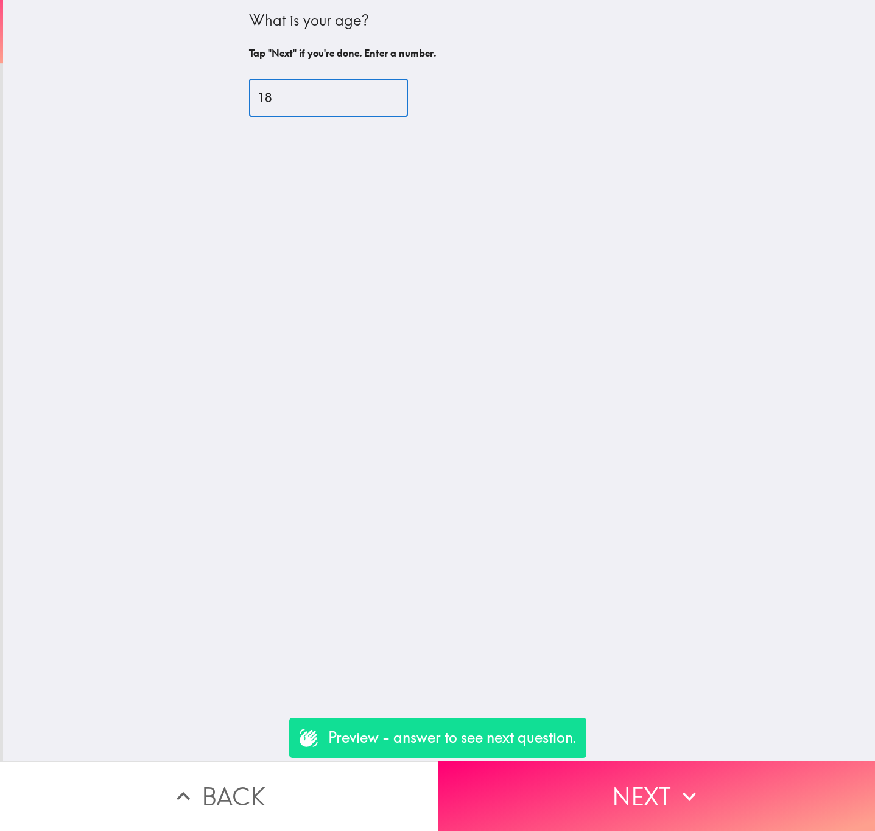
type input "18"
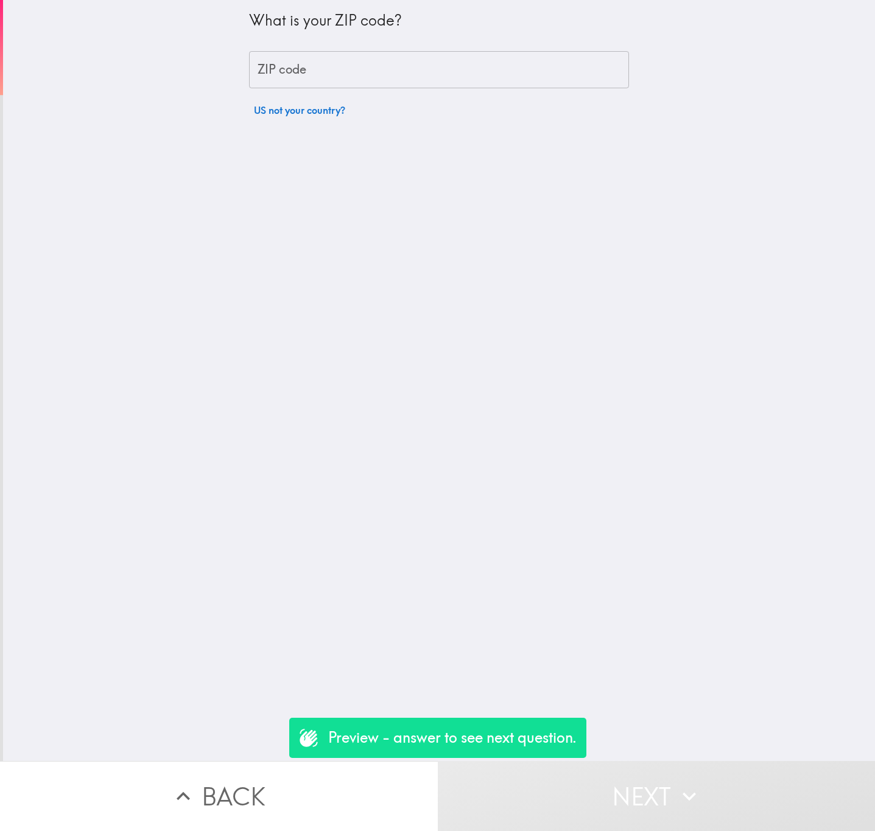
click at [346, 73] on input "ZIP code" at bounding box center [439, 70] width 380 height 38
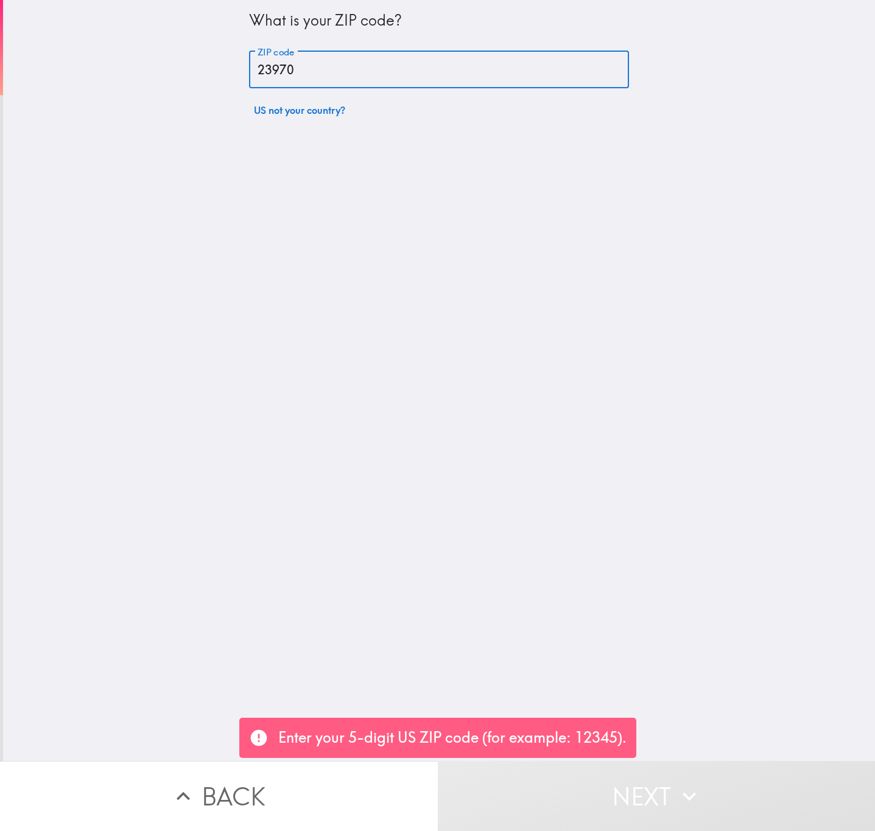
click at [324, 80] on input "23970" at bounding box center [439, 70] width 380 height 38
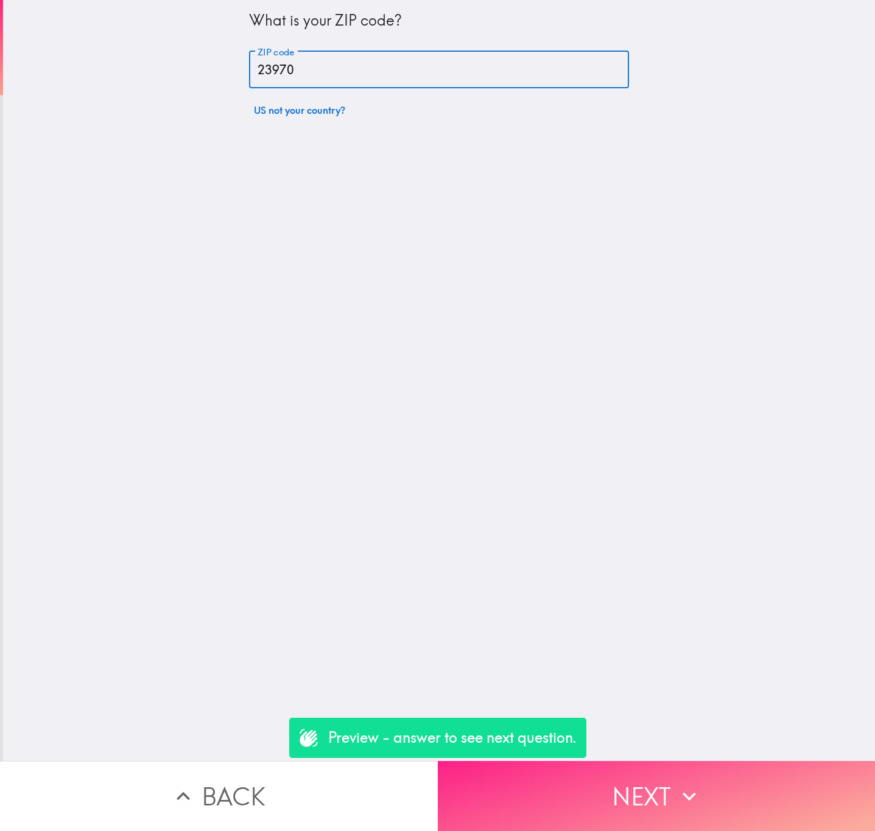
type input "23970"
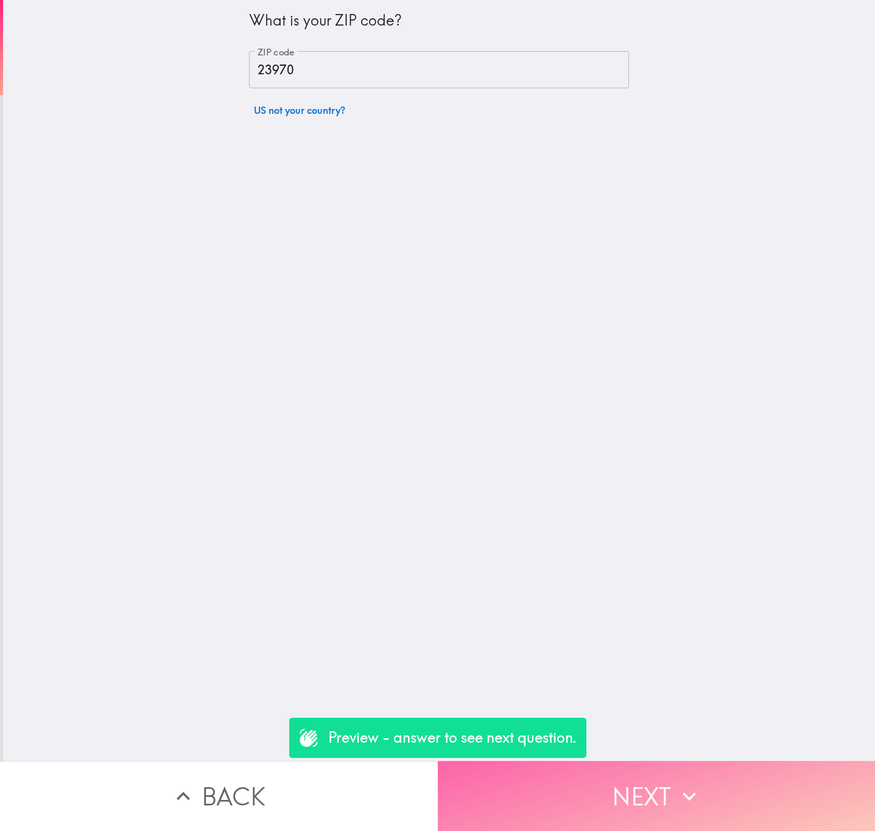
click at [681, 805] on button "Next" at bounding box center [657, 796] width 438 height 70
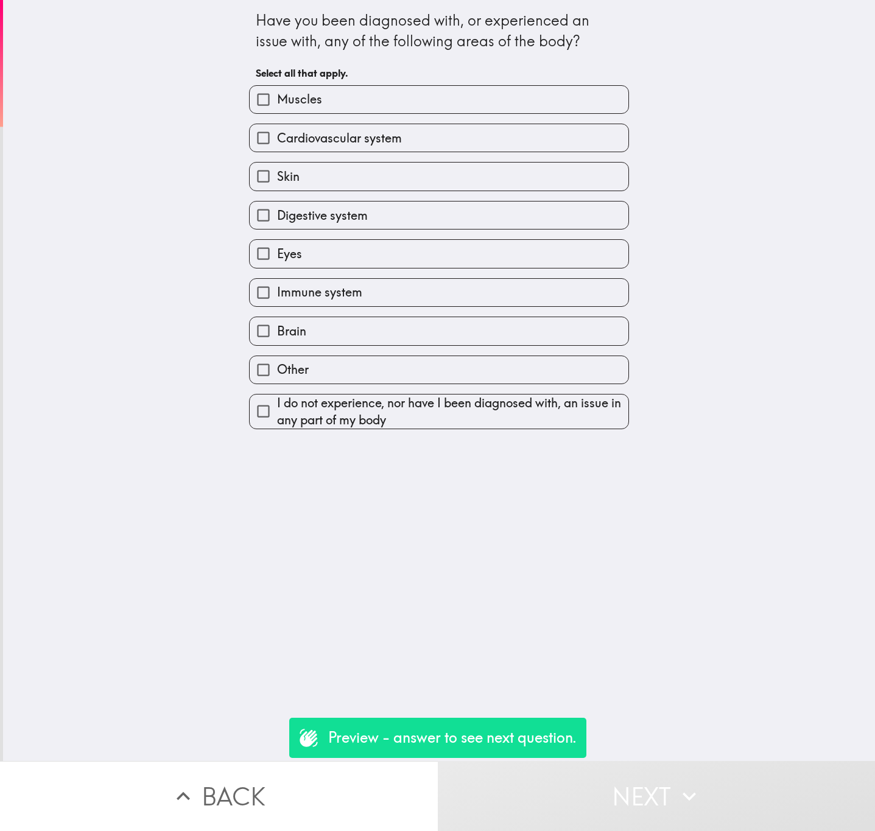
click at [337, 102] on label "Muscles" at bounding box center [439, 99] width 379 height 27
click at [277, 102] on input "Muscles" at bounding box center [263, 99] width 27 height 27
checkbox input "true"
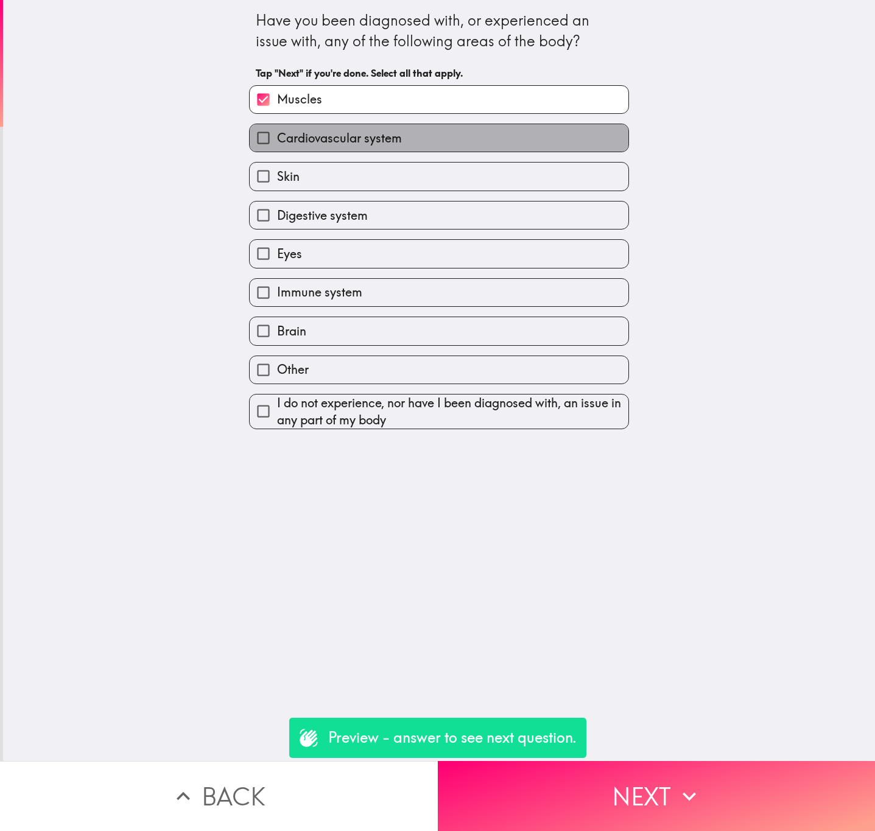
click at [342, 150] on label "Cardiovascular system" at bounding box center [439, 137] width 379 height 27
click at [277, 150] on input "Cardiovascular system" at bounding box center [263, 137] width 27 height 27
checkbox input "true"
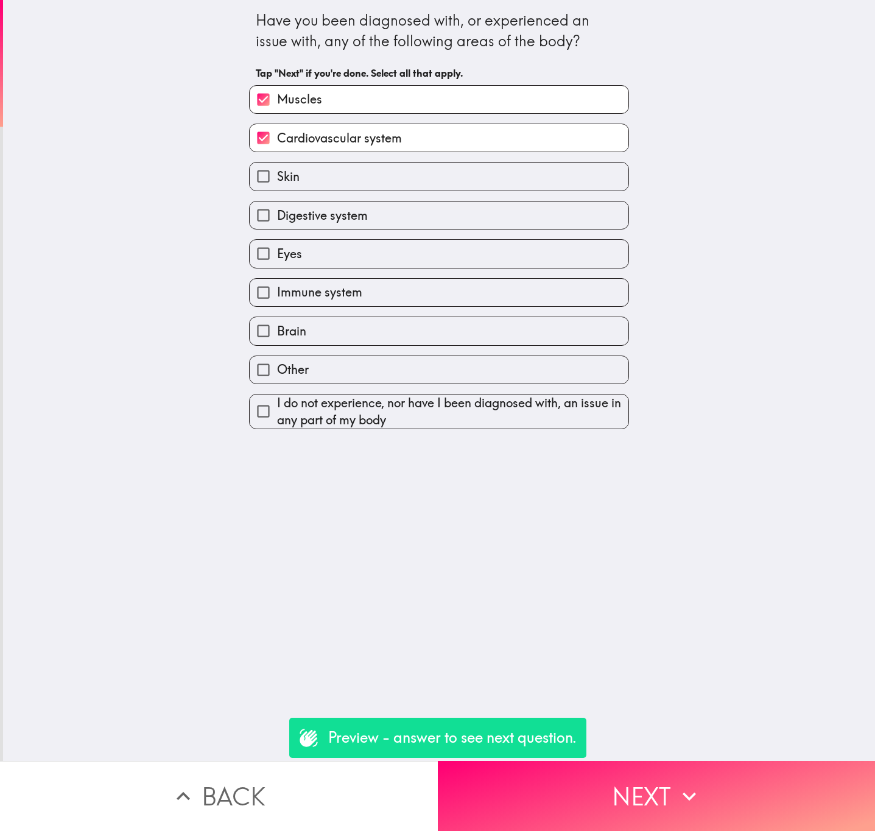
click at [676, 783] on icon "button" at bounding box center [689, 796] width 27 height 27
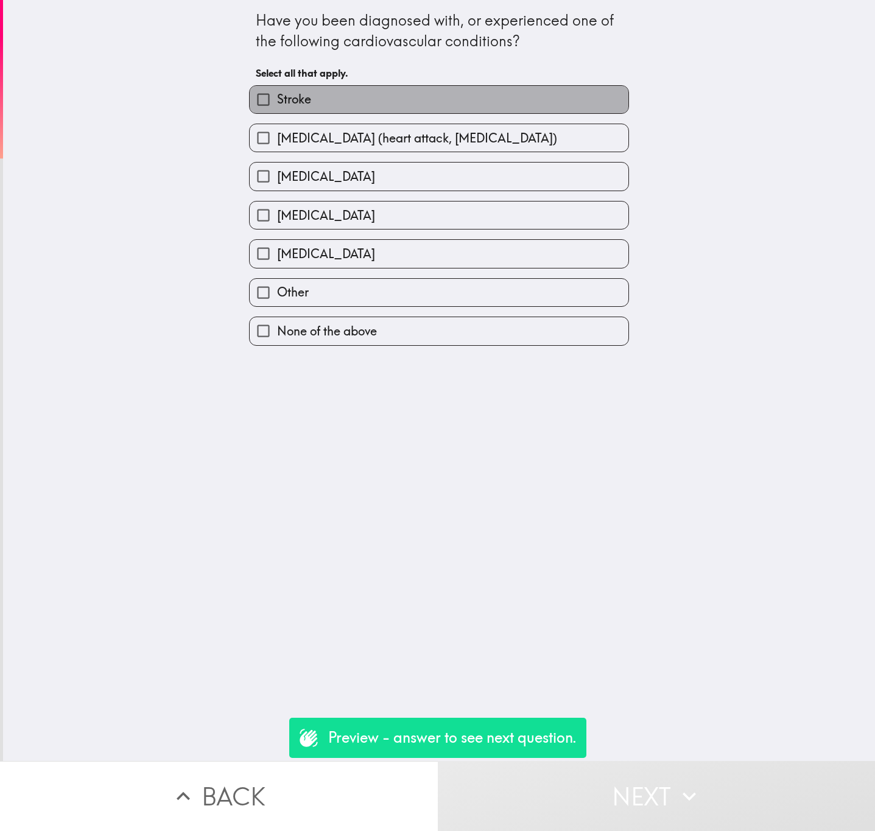
click at [313, 111] on label "Stroke" at bounding box center [439, 99] width 379 height 27
click at [277, 111] on input "Stroke" at bounding box center [263, 99] width 27 height 27
checkbox input "true"
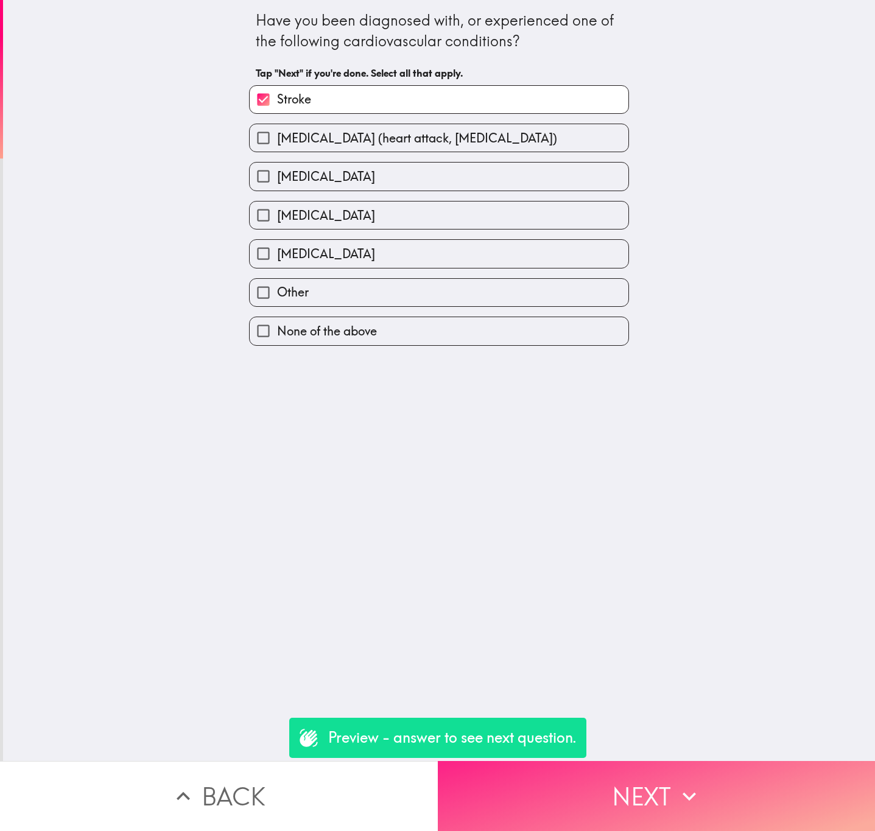
click at [742, 800] on button "Next" at bounding box center [657, 796] width 438 height 70
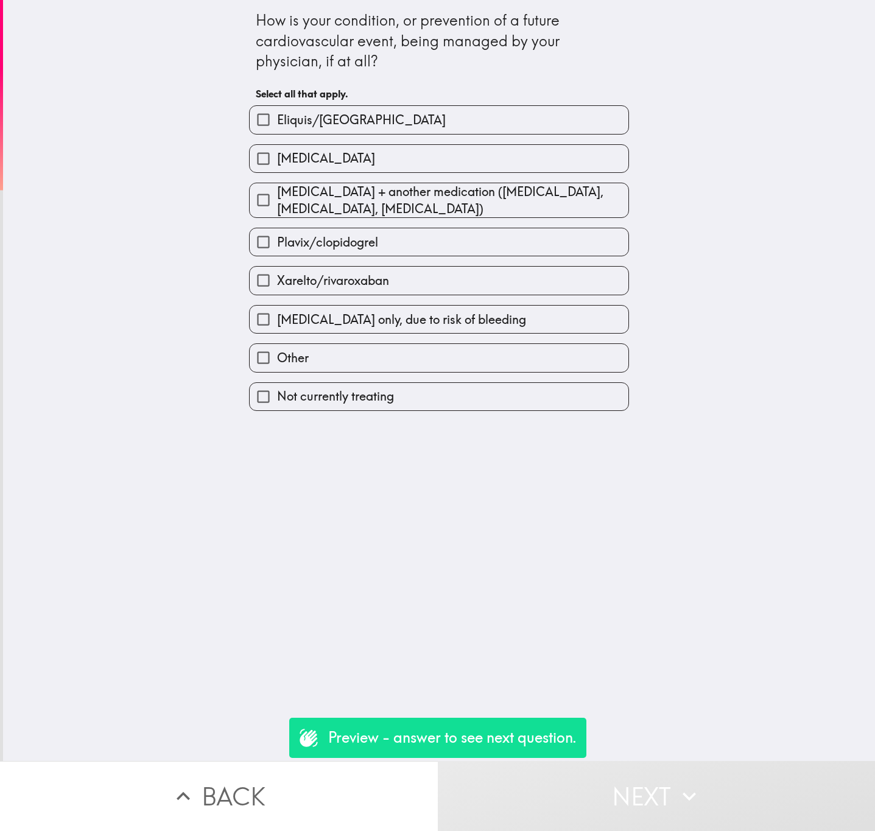
click at [362, 99] on div "Eliquis/[GEOGRAPHIC_DATA]" at bounding box center [434, 115] width 390 height 38
click at [376, 118] on label "Eliquis/[GEOGRAPHIC_DATA]" at bounding box center [439, 119] width 379 height 27
click at [277, 118] on input "Eliquis/[GEOGRAPHIC_DATA]" at bounding box center [263, 119] width 27 height 27
checkbox input "true"
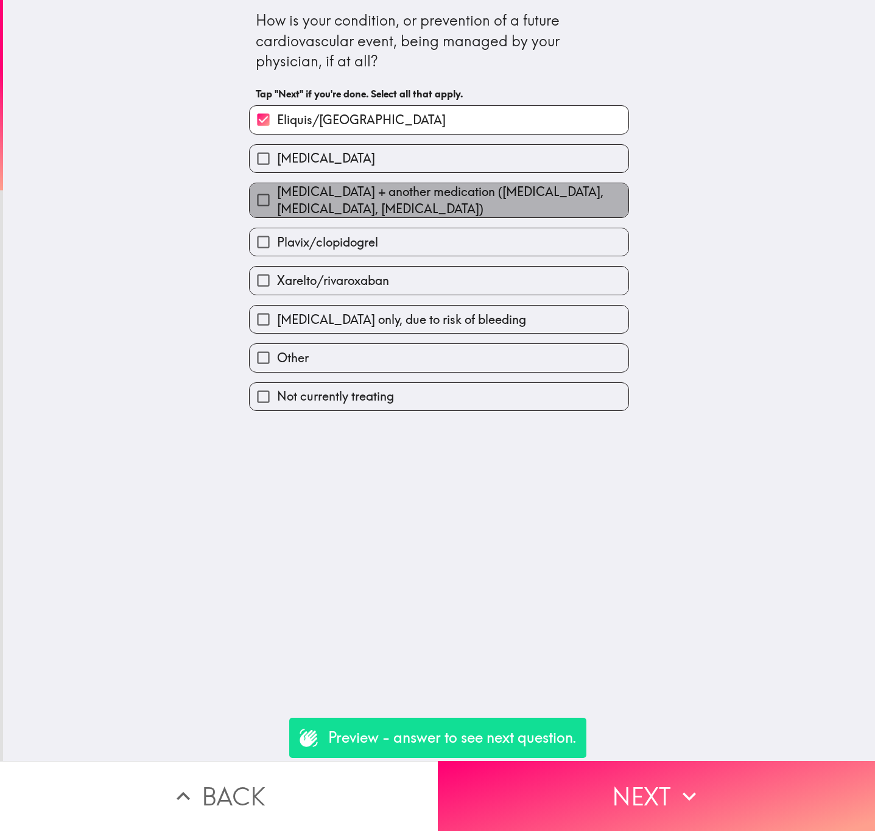
click at [390, 184] on span "[MEDICAL_DATA] + another medication ([MEDICAL_DATA], [MEDICAL_DATA], [MEDICAL_D…" at bounding box center [452, 200] width 351 height 34
click at [277, 186] on input "[MEDICAL_DATA] + another medication ([MEDICAL_DATA], [MEDICAL_DATA], [MEDICAL_D…" at bounding box center [263, 199] width 27 height 27
checkbox input "true"
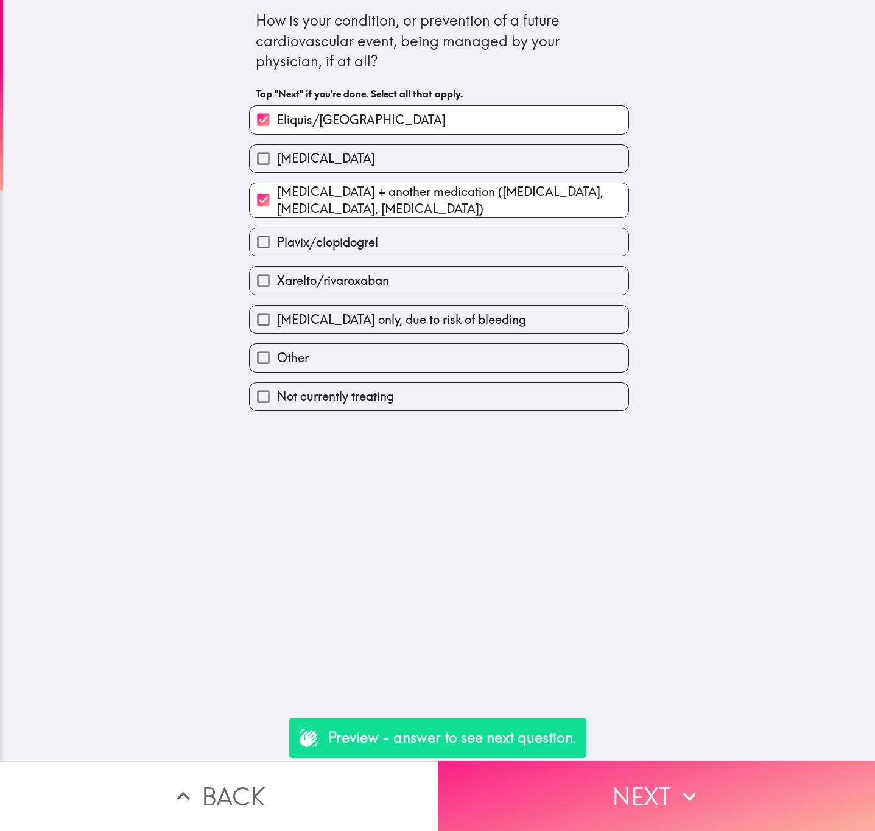
click at [669, 762] on button "Next" at bounding box center [657, 796] width 438 height 70
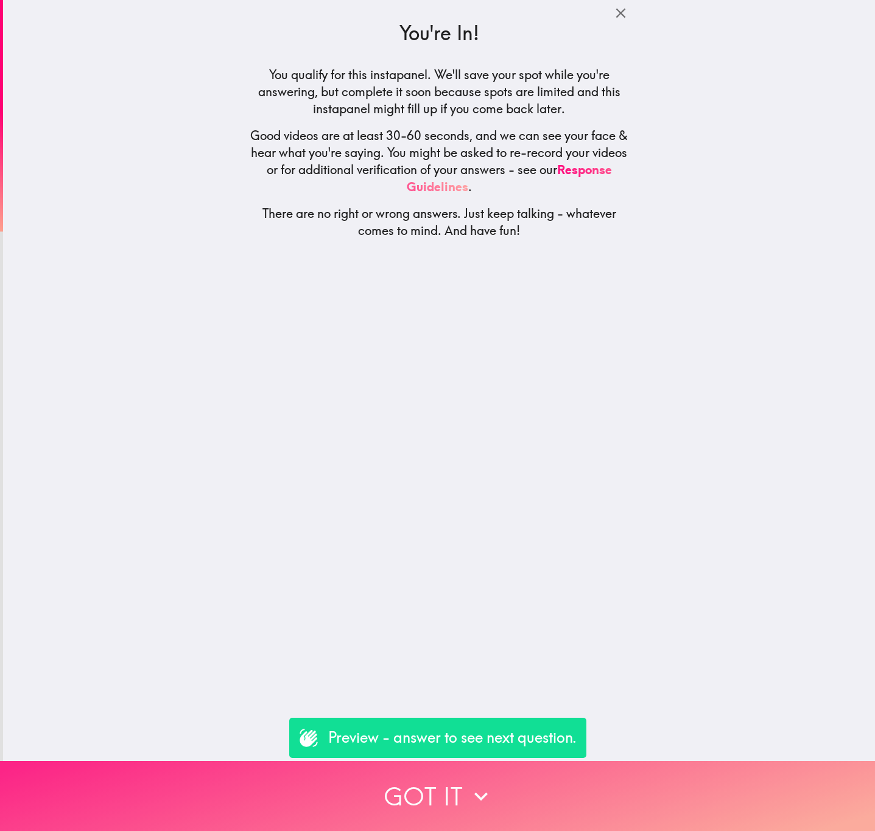
click at [669, 762] on button "Got it" at bounding box center [437, 796] width 875 height 70
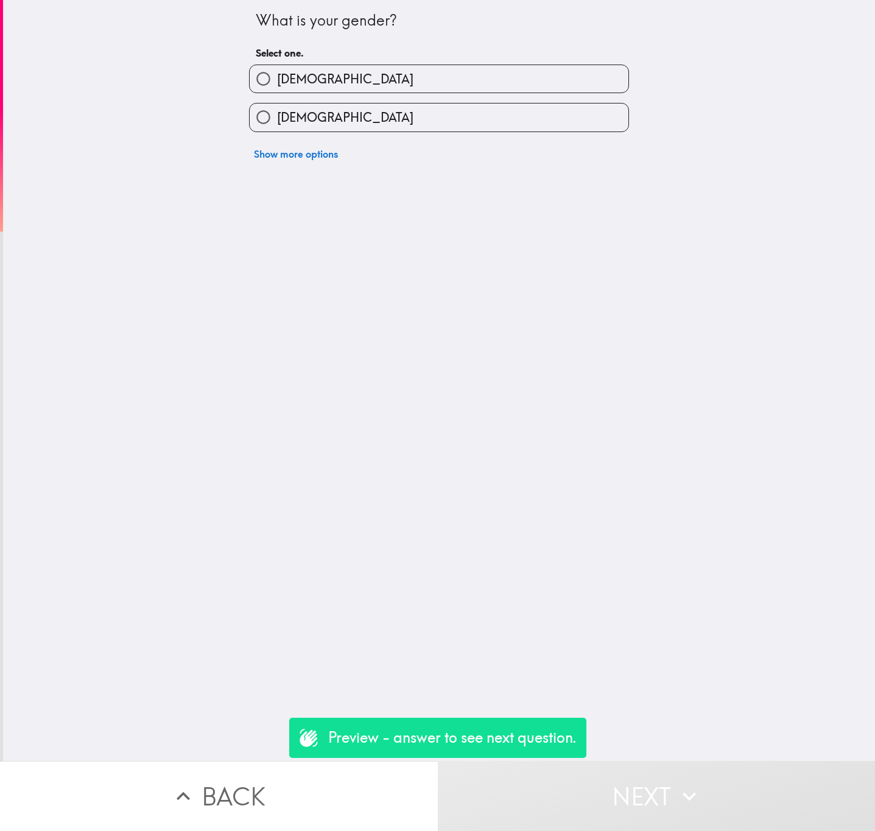
click at [560, 111] on label "[DEMOGRAPHIC_DATA]" at bounding box center [439, 116] width 379 height 27
click at [277, 111] on input "[DEMOGRAPHIC_DATA]" at bounding box center [263, 116] width 27 height 27
radio input "true"
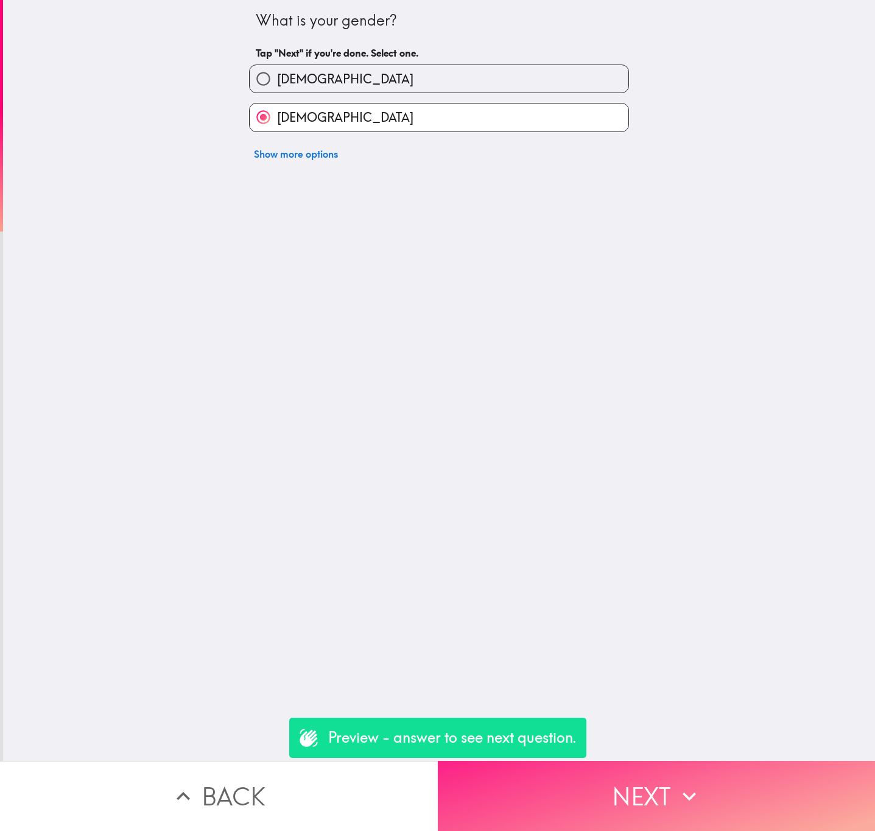
click at [727, 793] on button "Next" at bounding box center [657, 796] width 438 height 70
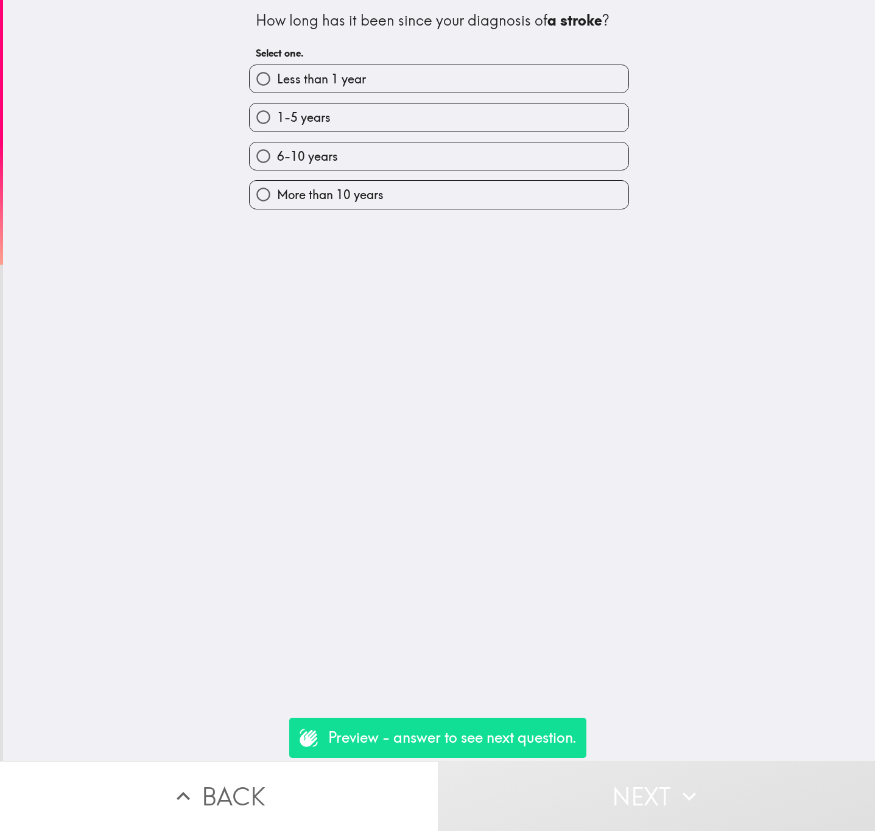
click at [387, 99] on div "1-5 years" at bounding box center [434, 112] width 390 height 38
click at [461, 133] on div "6-10 years" at bounding box center [434, 151] width 390 height 38
click at [440, 89] on label "Less than 1 year" at bounding box center [439, 78] width 379 height 27
click at [277, 89] on input "Less than 1 year" at bounding box center [263, 78] width 27 height 27
radio input "true"
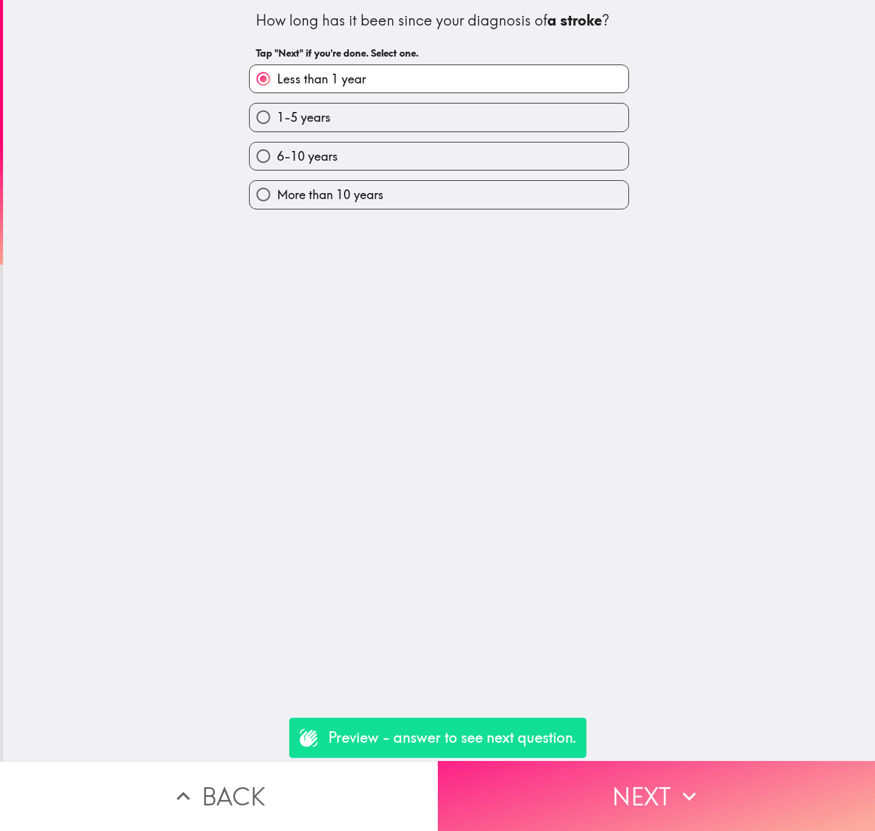
click at [687, 786] on icon "button" at bounding box center [689, 796] width 27 height 27
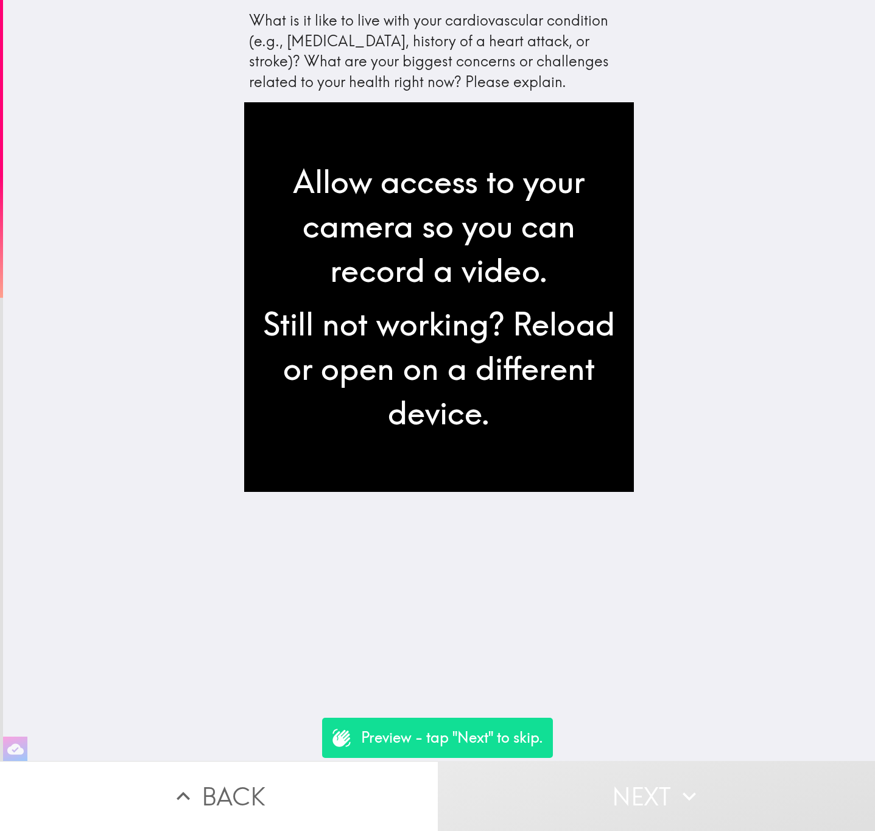
click at [687, 786] on icon "button" at bounding box center [689, 796] width 27 height 27
